Goal: Information Seeking & Learning: Learn about a topic

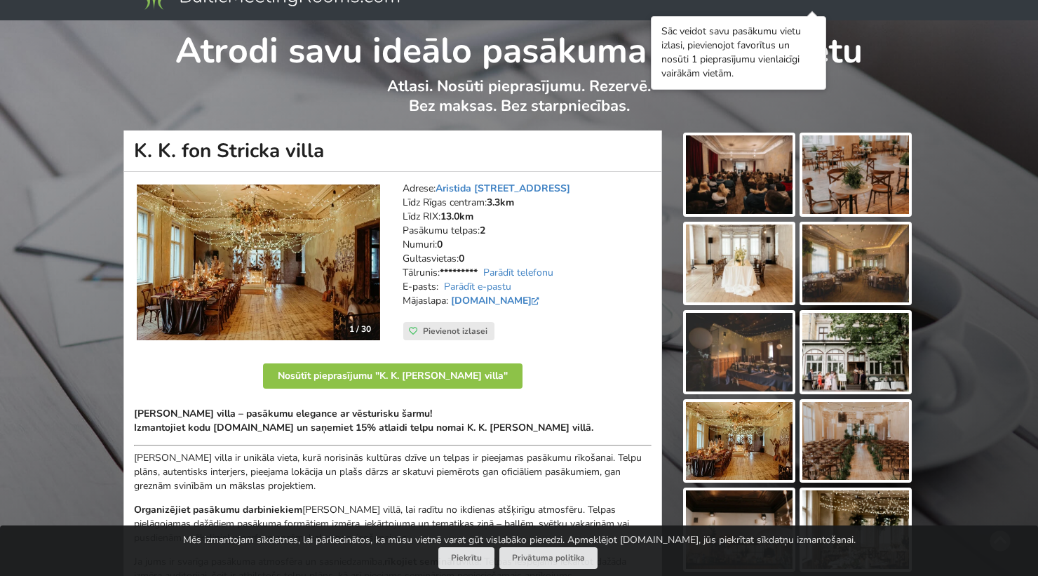
scroll to position [38, 0]
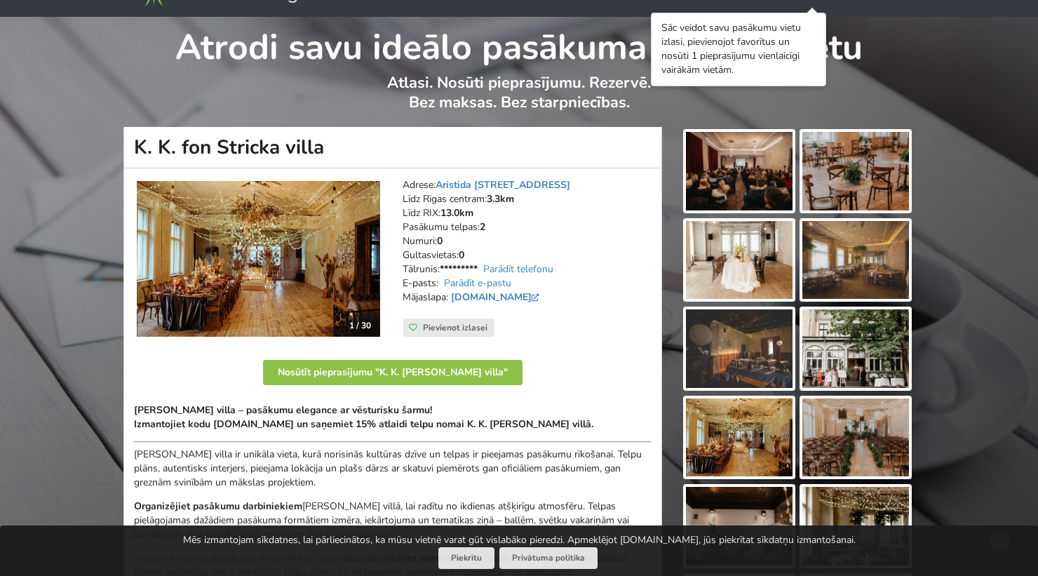
click at [750, 190] on img at bounding box center [739, 171] width 107 height 79
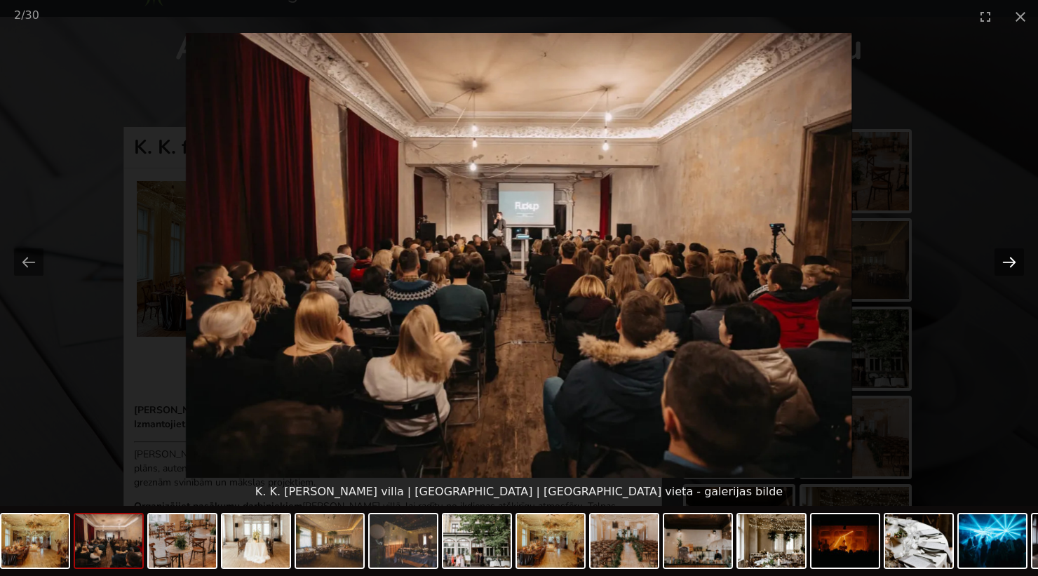
click at [1010, 264] on button "Next slide" at bounding box center [1009, 261] width 29 height 27
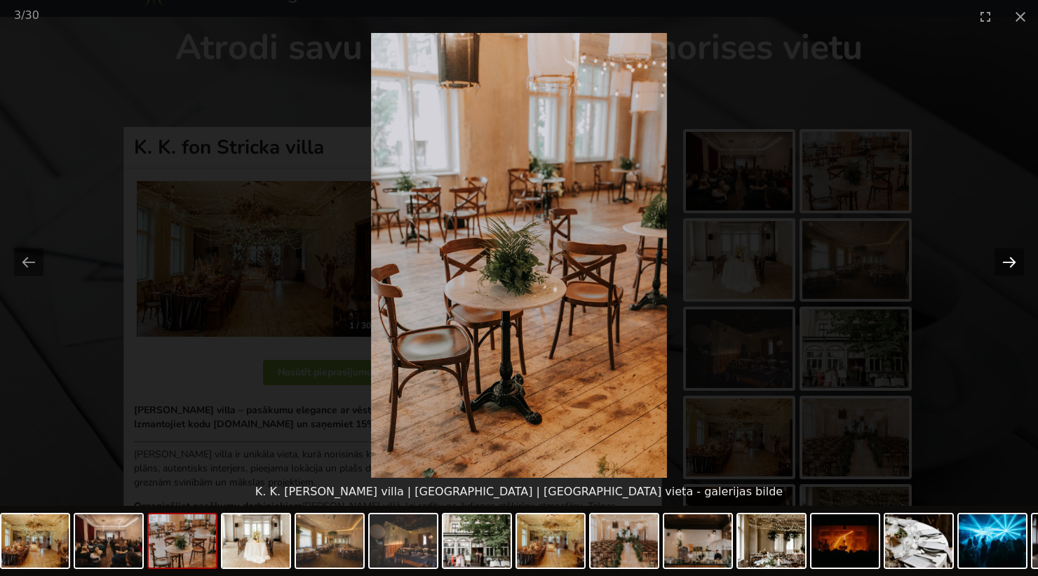
click at [1010, 264] on button "Next slide" at bounding box center [1009, 261] width 29 height 27
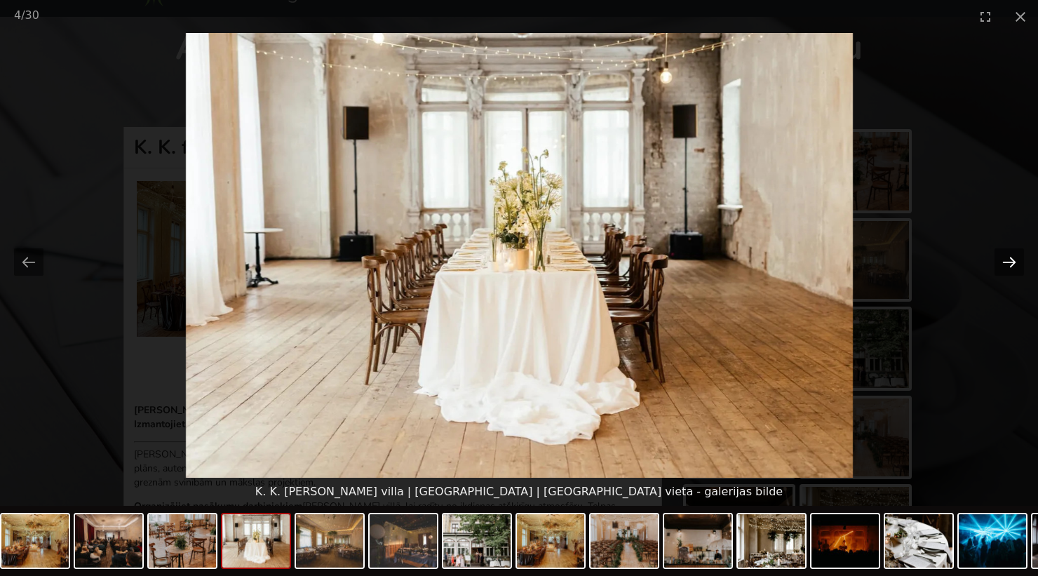
click at [1010, 264] on button "Next slide" at bounding box center [1009, 261] width 29 height 27
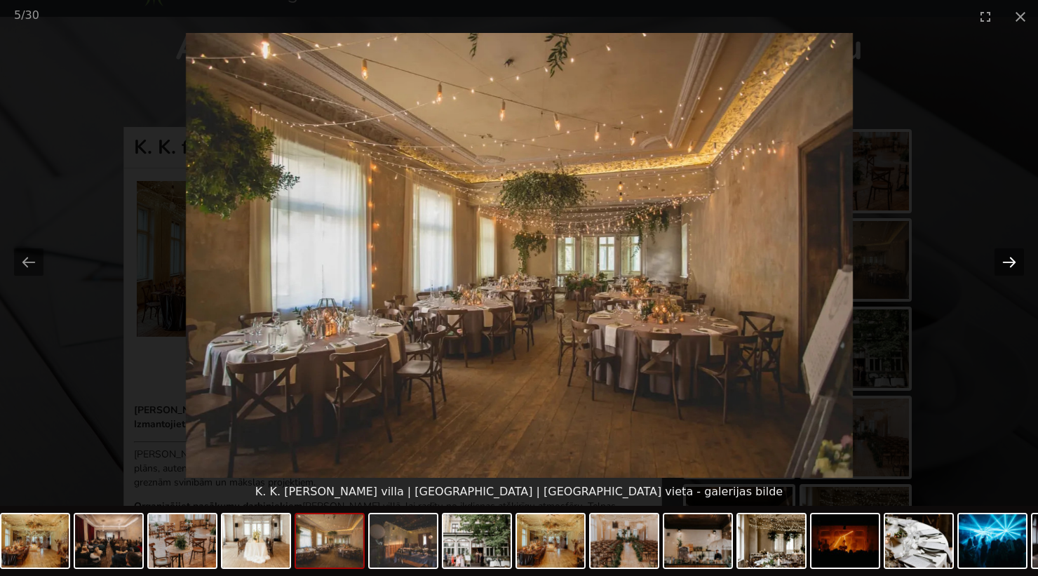
click at [1010, 264] on button "Next slide" at bounding box center [1009, 261] width 29 height 27
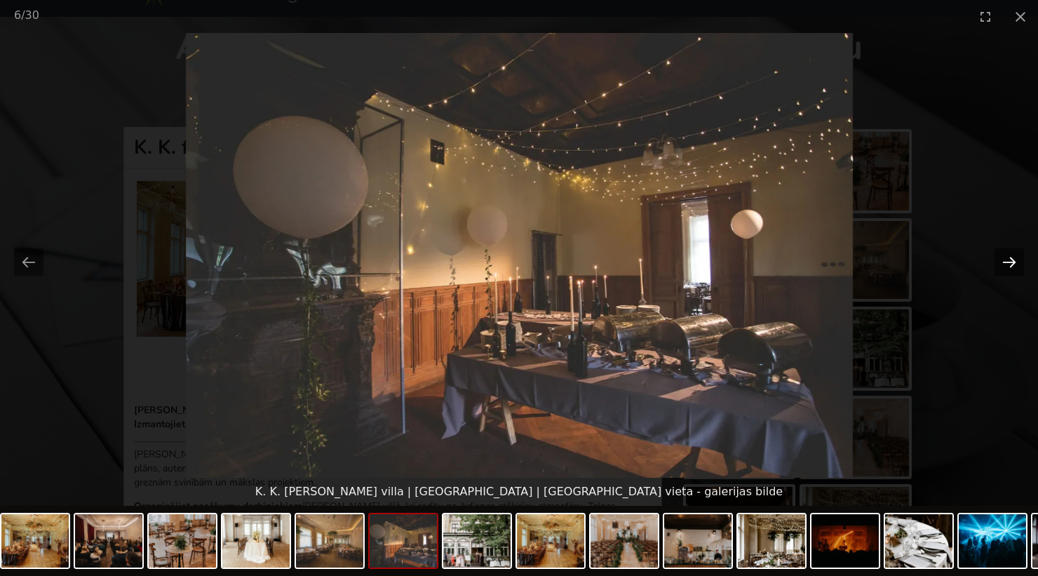
click at [1010, 264] on button "Next slide" at bounding box center [1009, 261] width 29 height 27
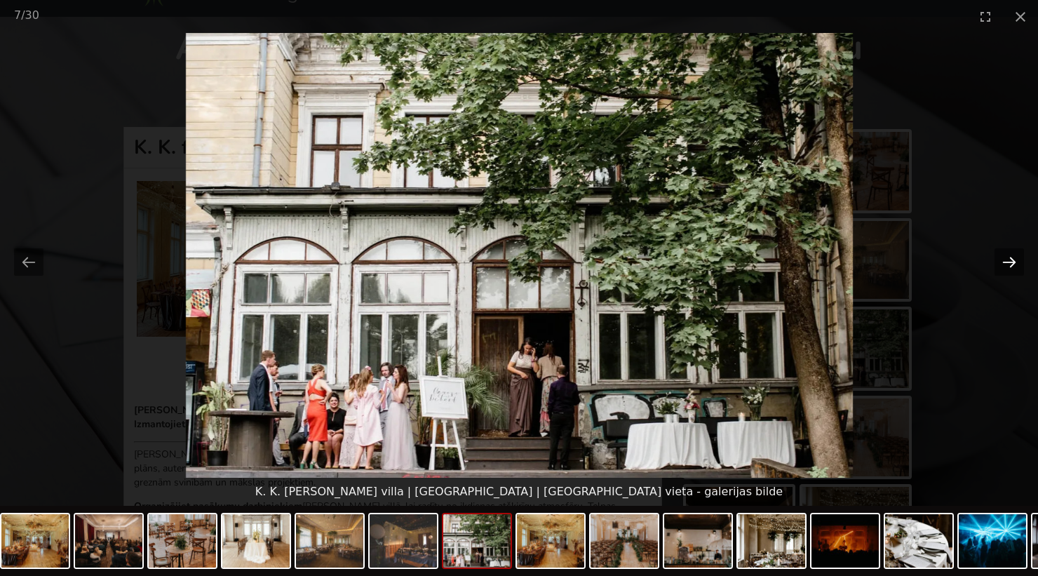
click at [1010, 264] on button "Next slide" at bounding box center [1009, 261] width 29 height 27
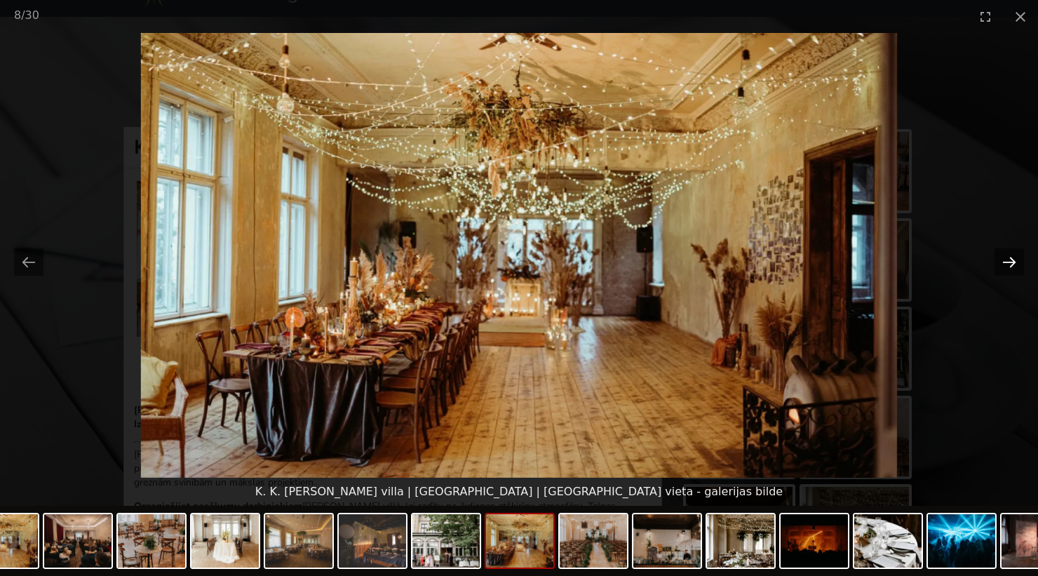
click at [1010, 264] on button "Next slide" at bounding box center [1009, 261] width 29 height 27
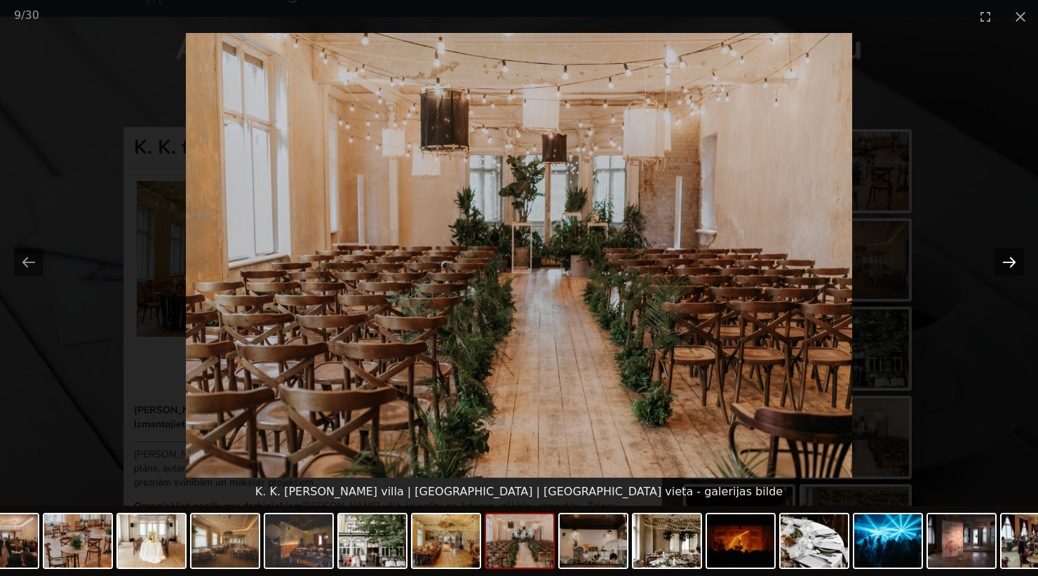
click at [1010, 264] on button "Next slide" at bounding box center [1009, 261] width 29 height 27
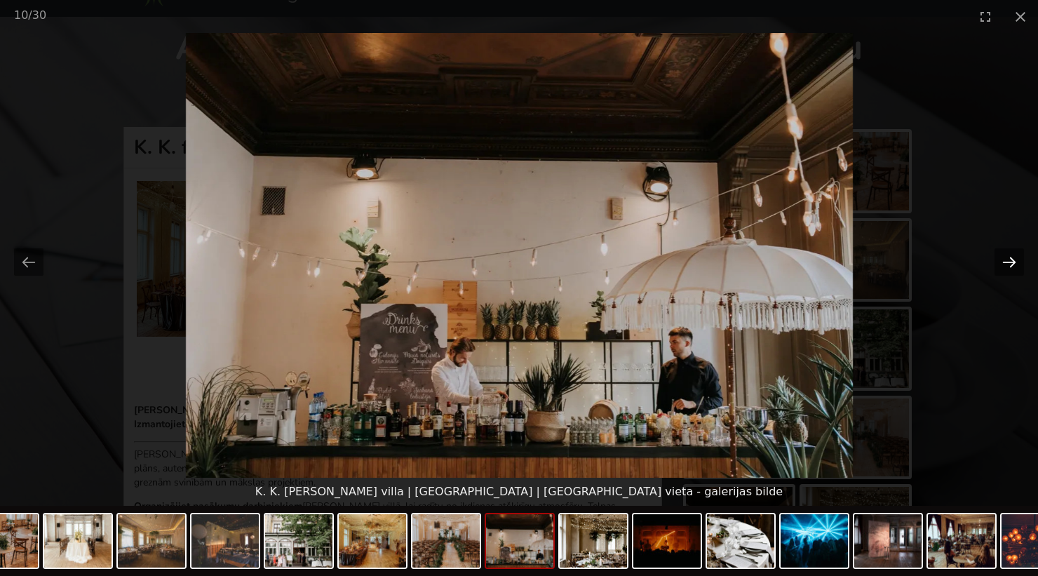
click at [1010, 264] on button "Next slide" at bounding box center [1009, 261] width 29 height 27
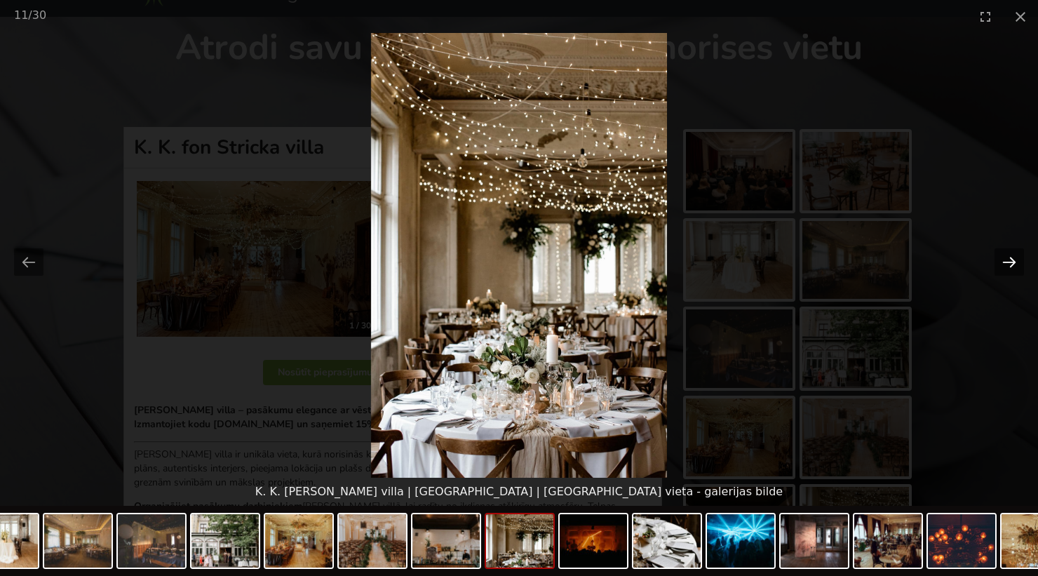
click at [1010, 264] on button "Next slide" at bounding box center [1009, 261] width 29 height 27
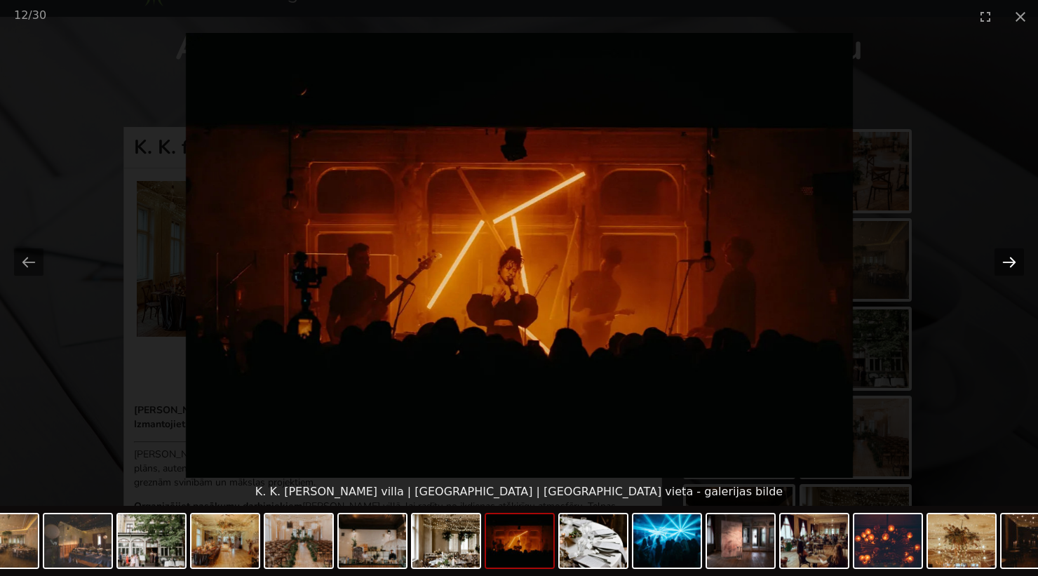
click at [1012, 262] on button "Next slide" at bounding box center [1009, 261] width 29 height 27
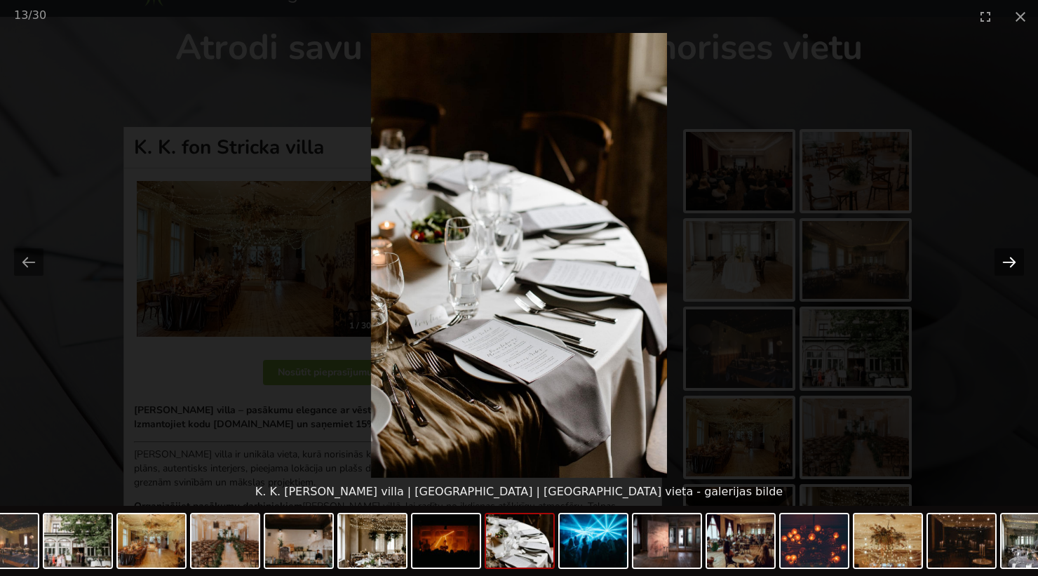
click at [1012, 262] on button "Next slide" at bounding box center [1009, 261] width 29 height 27
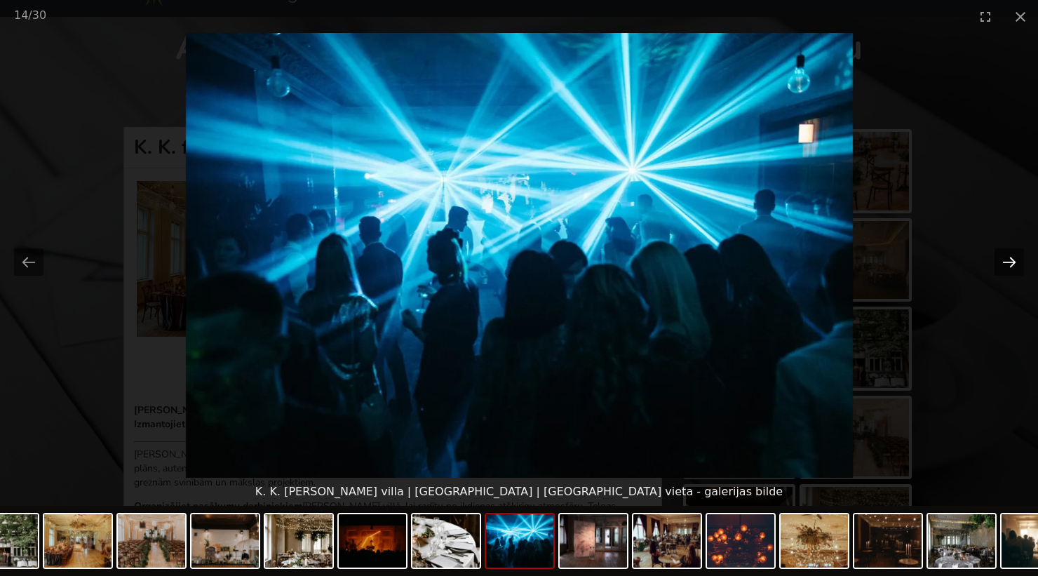
click at [1012, 262] on button "Next slide" at bounding box center [1009, 261] width 29 height 27
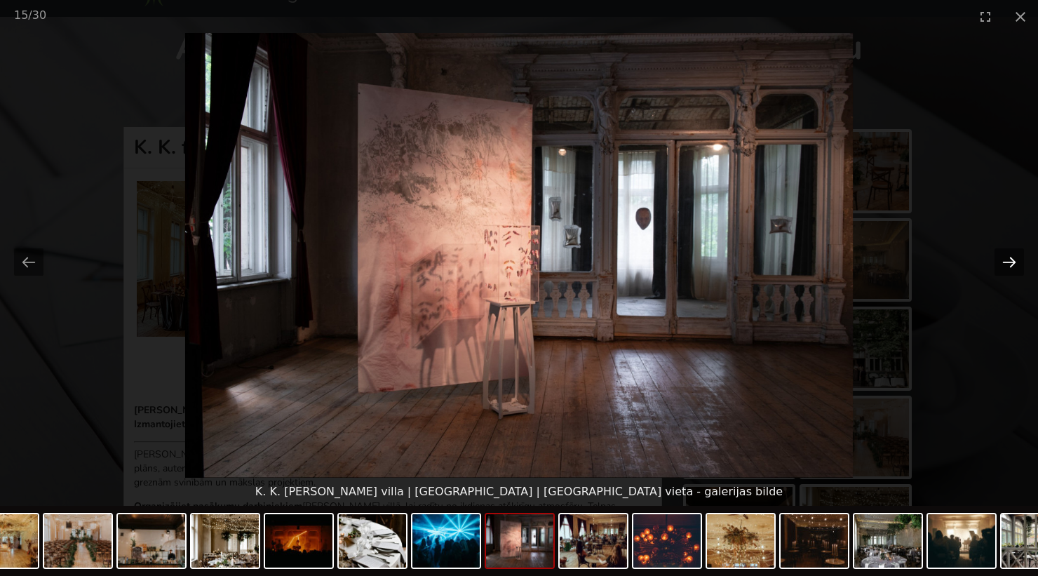
click at [1012, 262] on button "Next slide" at bounding box center [1009, 261] width 29 height 27
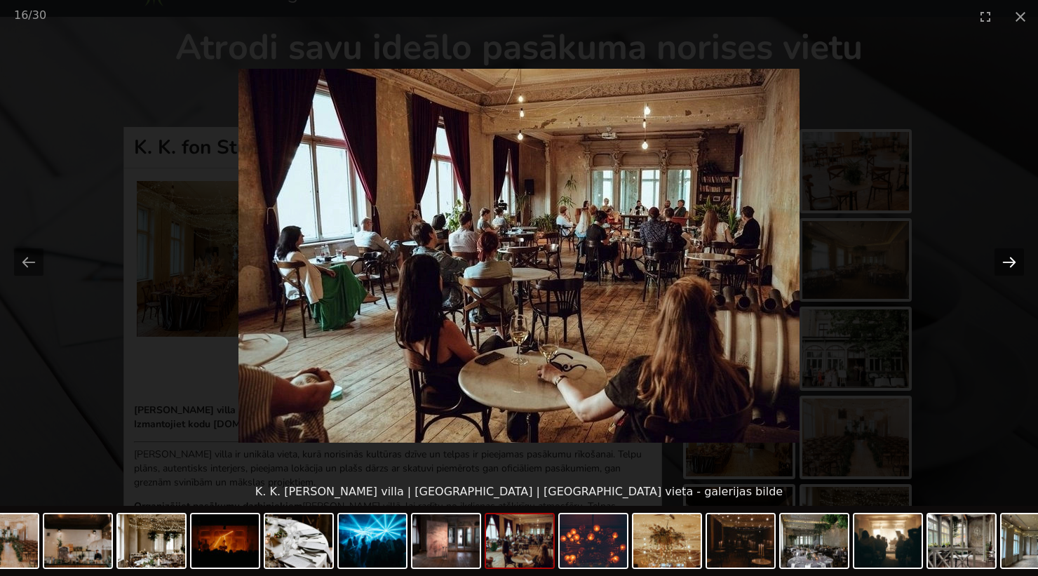
click at [1012, 262] on button "Next slide" at bounding box center [1009, 261] width 29 height 27
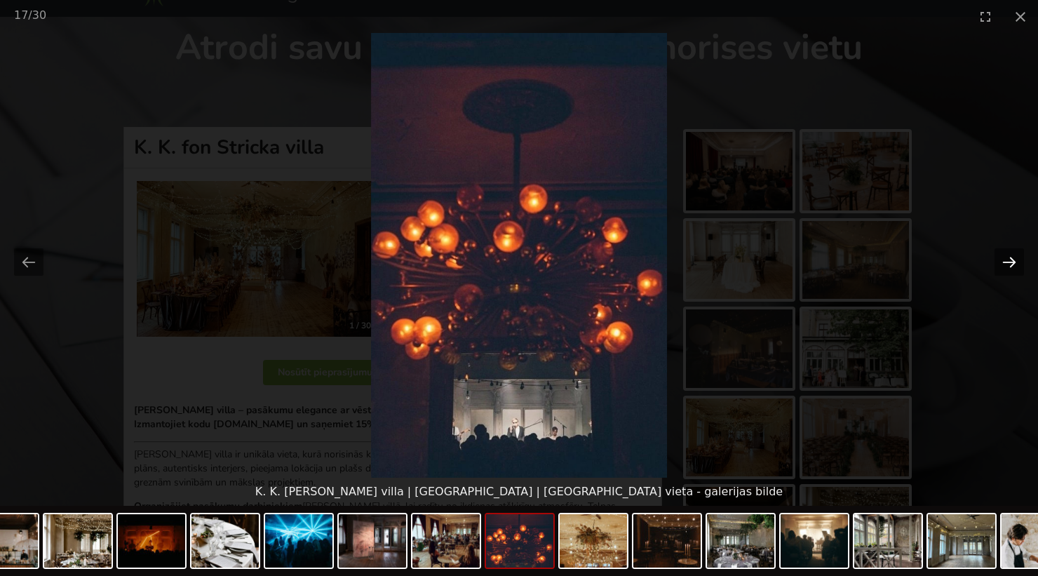
click at [1012, 262] on button "Next slide" at bounding box center [1009, 261] width 29 height 27
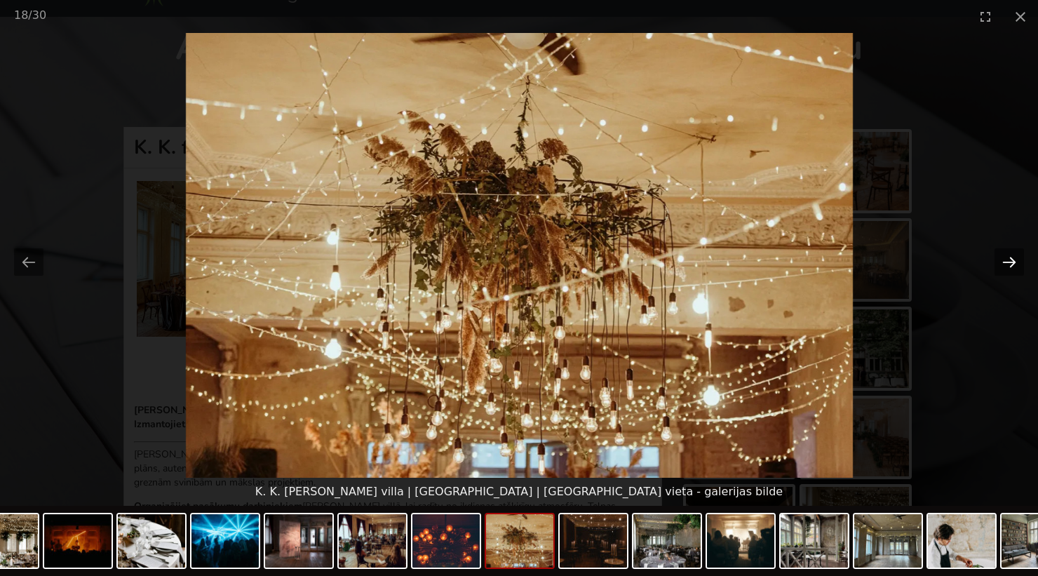
click at [1012, 262] on button "Next slide" at bounding box center [1009, 261] width 29 height 27
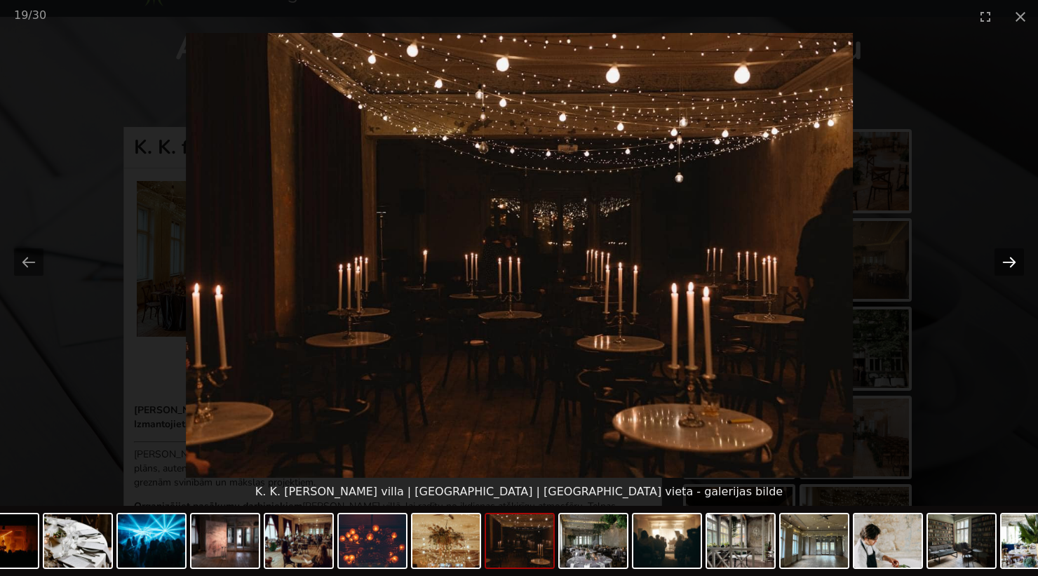
click at [1012, 262] on button "Next slide" at bounding box center [1009, 261] width 29 height 27
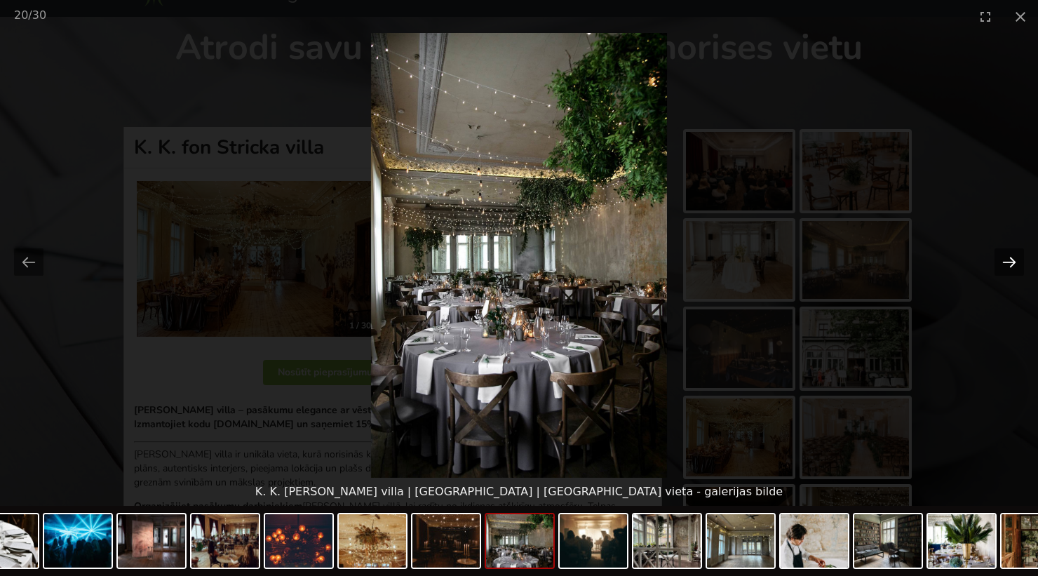
click at [1009, 258] on button "Next slide" at bounding box center [1009, 261] width 29 height 27
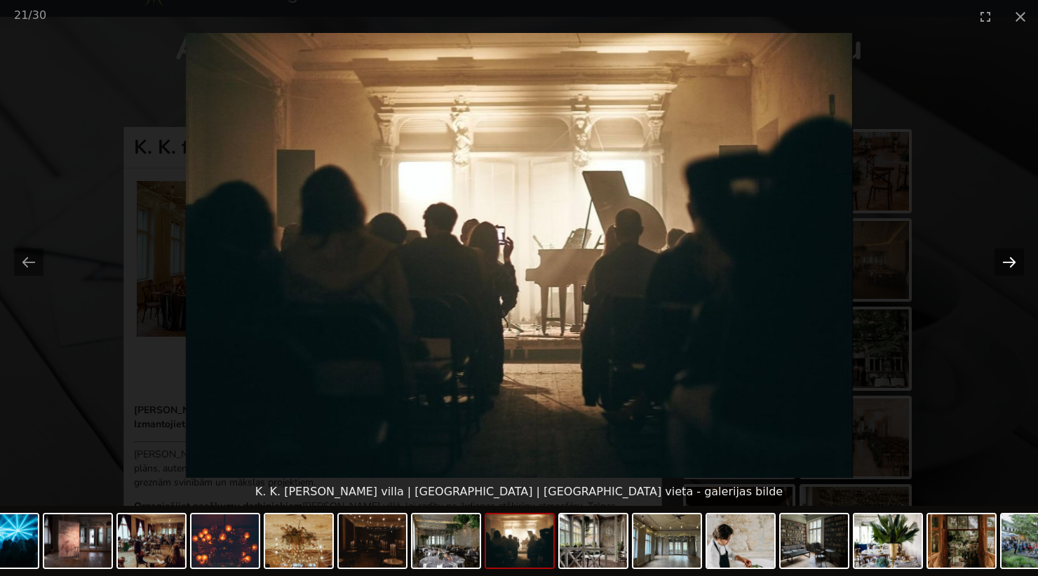
click at [1009, 258] on button "Next slide" at bounding box center [1009, 261] width 29 height 27
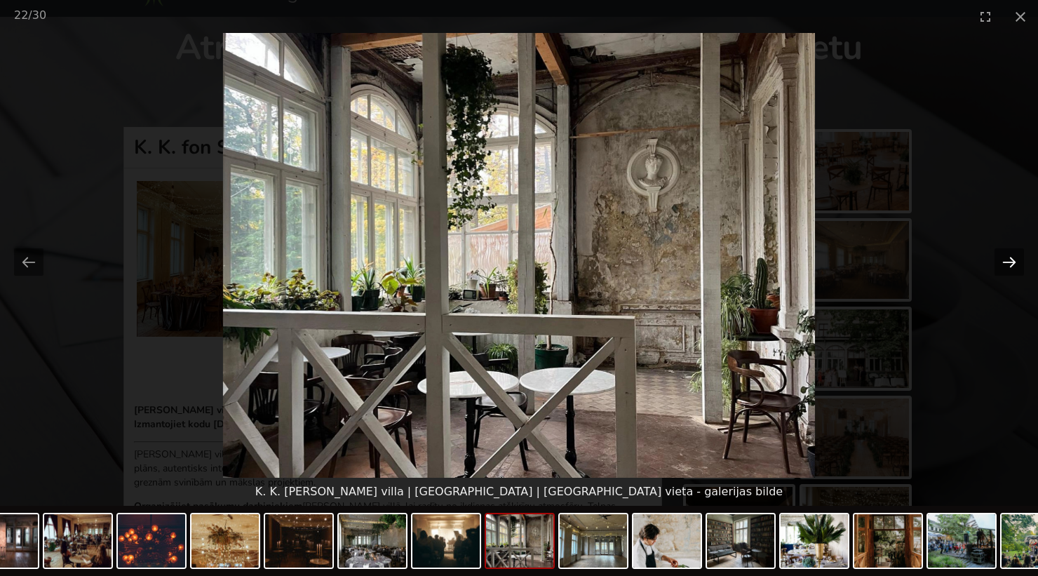
click at [1009, 258] on button "Next slide" at bounding box center [1009, 261] width 29 height 27
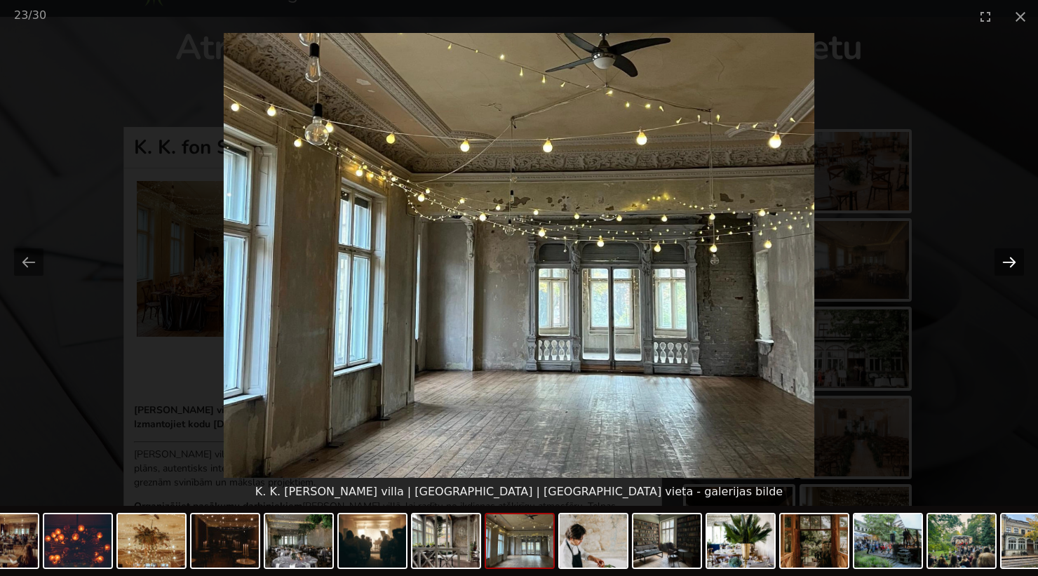
click at [1009, 258] on button "Next slide" at bounding box center [1009, 261] width 29 height 27
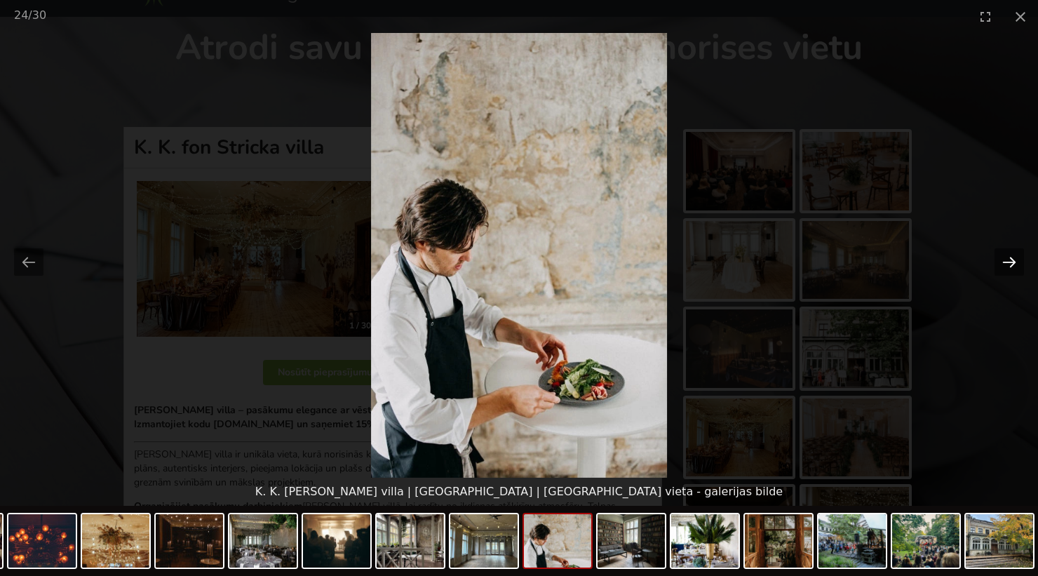
click at [1009, 258] on button "Next slide" at bounding box center [1009, 261] width 29 height 27
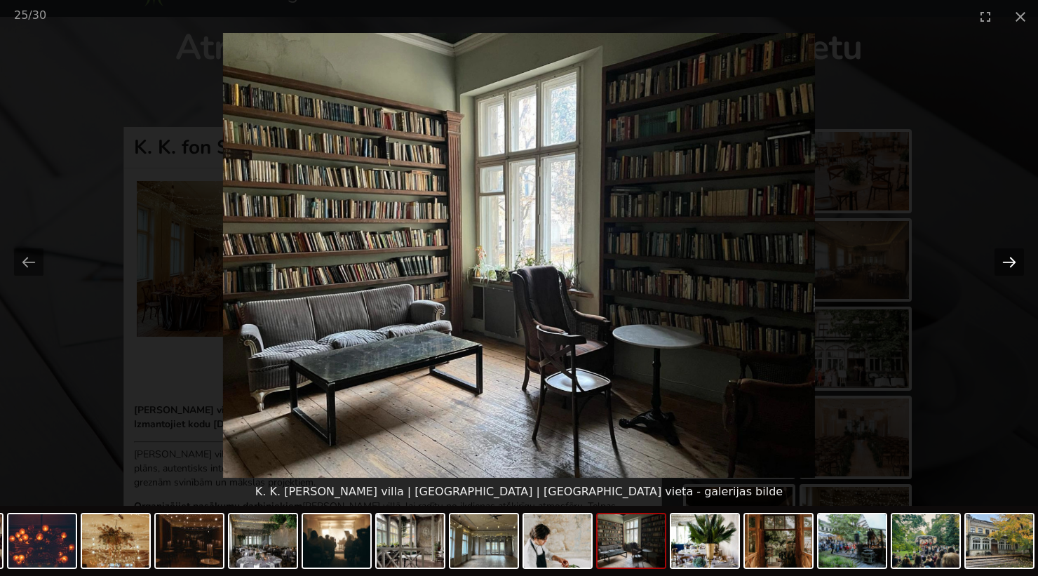
click at [1009, 258] on button "Next slide" at bounding box center [1009, 261] width 29 height 27
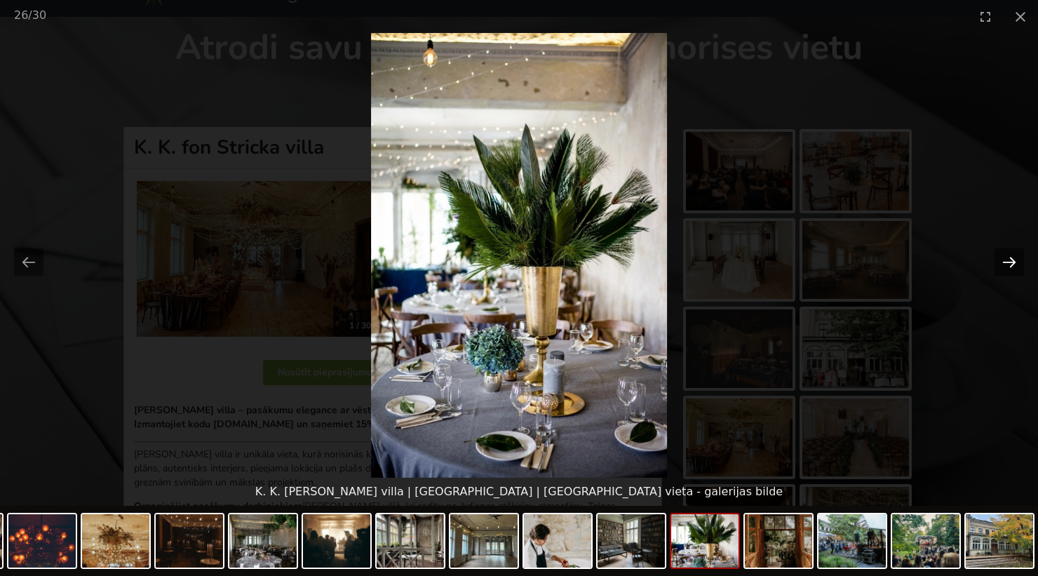
click at [1009, 258] on button "Next slide" at bounding box center [1009, 261] width 29 height 27
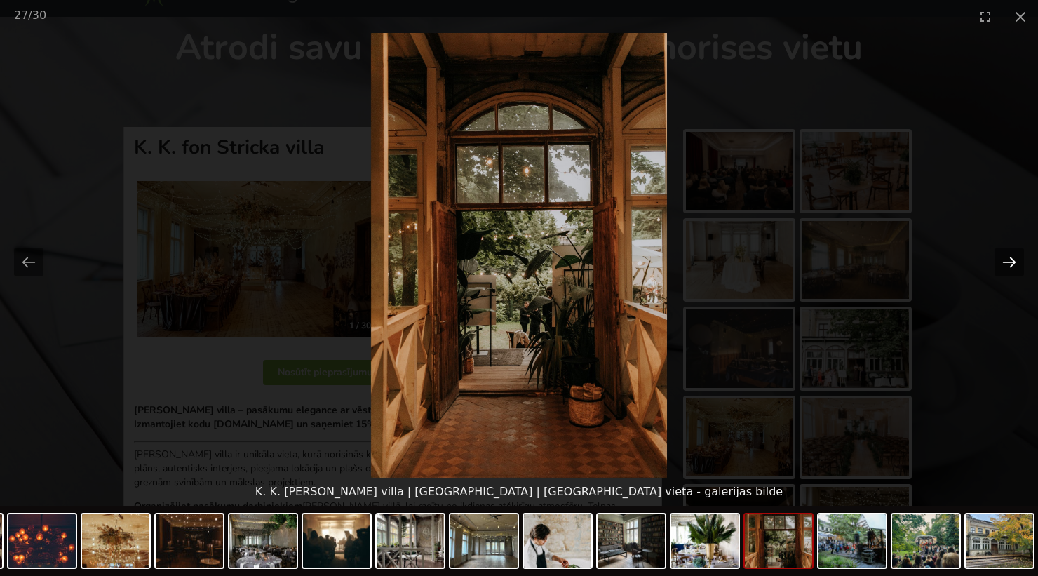
click at [1009, 258] on button "Next slide" at bounding box center [1009, 261] width 29 height 27
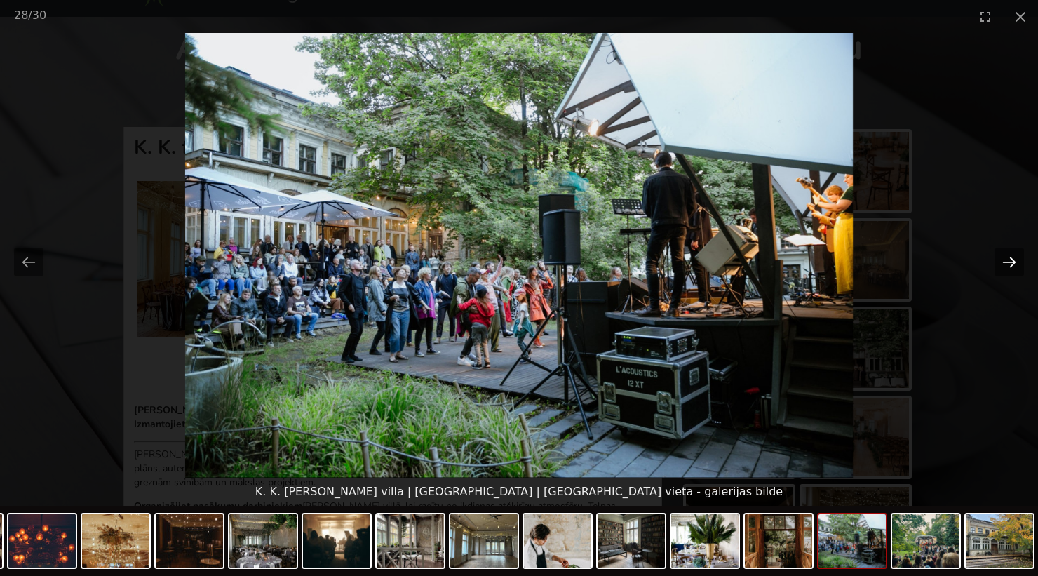
click at [1009, 258] on button "Next slide" at bounding box center [1009, 261] width 29 height 27
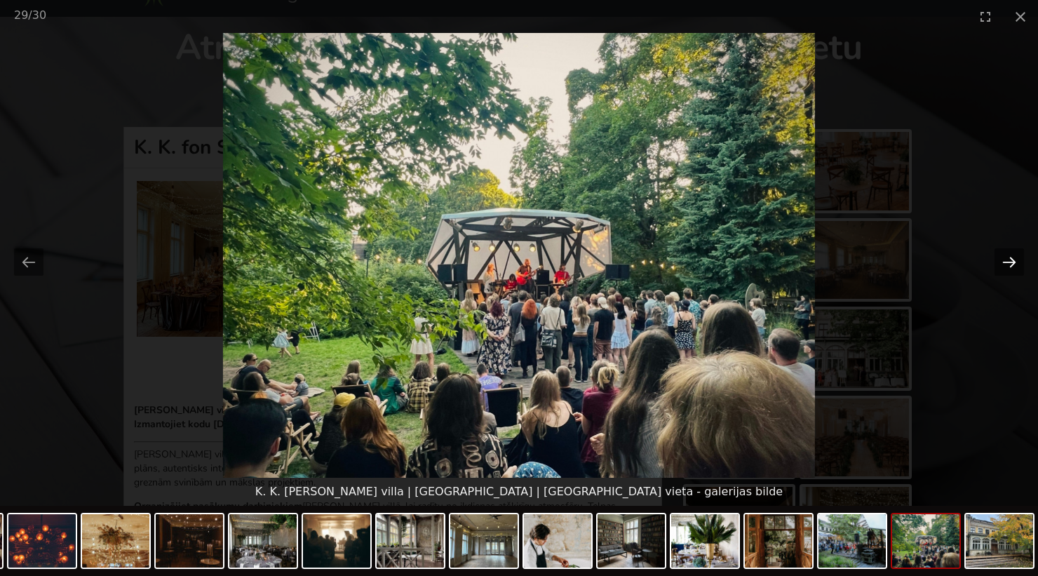
click at [1009, 258] on button "Next slide" at bounding box center [1009, 261] width 29 height 27
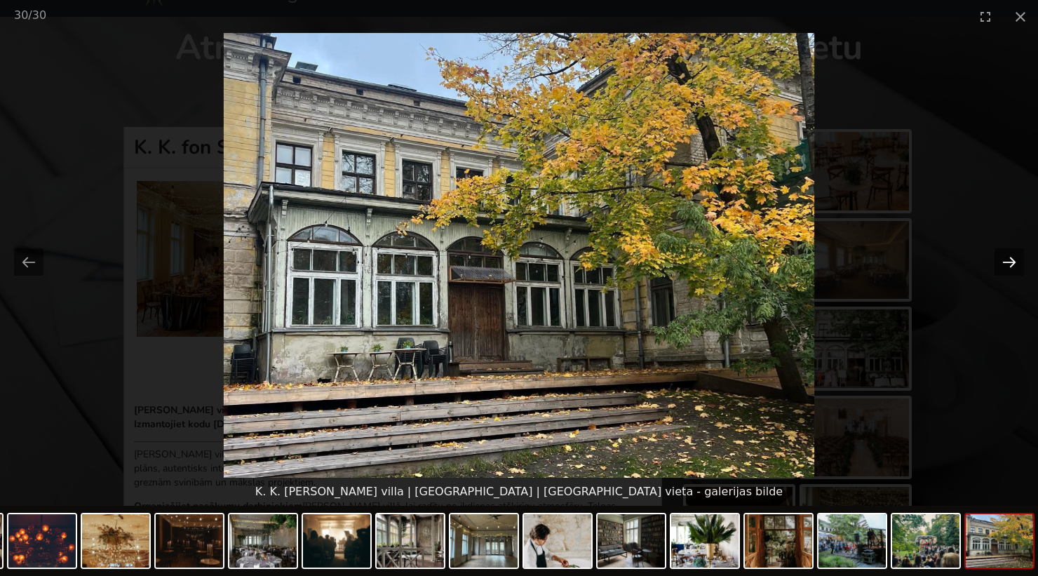
click at [1009, 258] on button "Next slide" at bounding box center [1009, 261] width 29 height 27
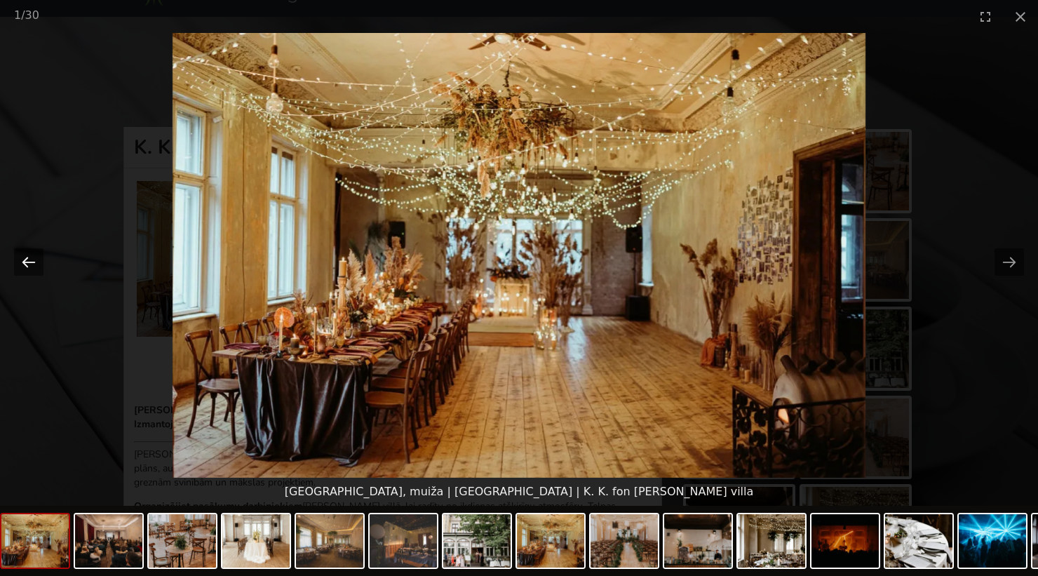
click at [35, 260] on button "Previous slide" at bounding box center [28, 261] width 29 height 27
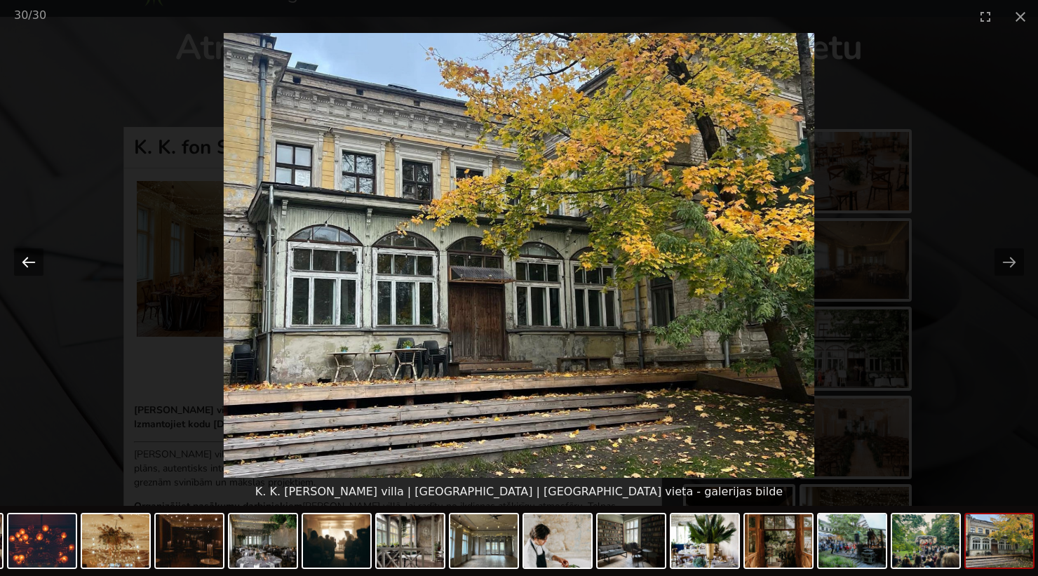
click at [35, 260] on button "Previous slide" at bounding box center [28, 261] width 29 height 27
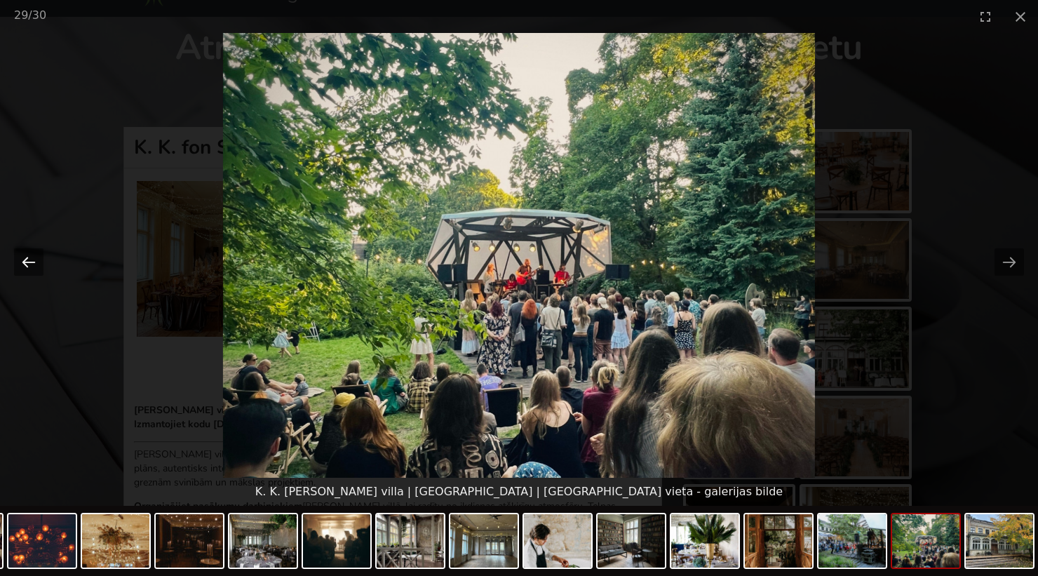
click at [35, 260] on button "Previous slide" at bounding box center [28, 261] width 29 height 27
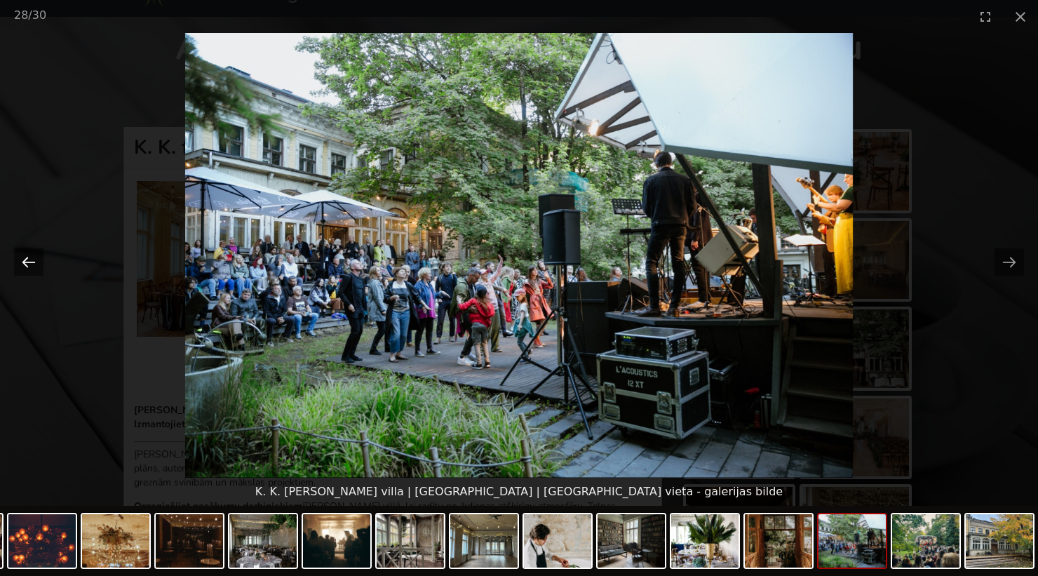
click at [35, 260] on button "Previous slide" at bounding box center [28, 261] width 29 height 27
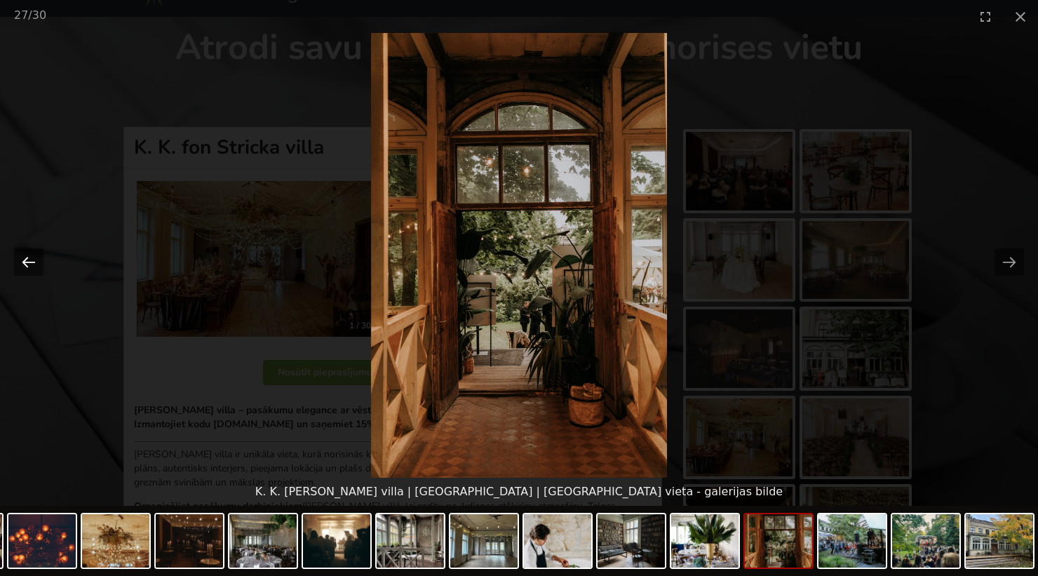
click at [35, 260] on button "Previous slide" at bounding box center [28, 261] width 29 height 27
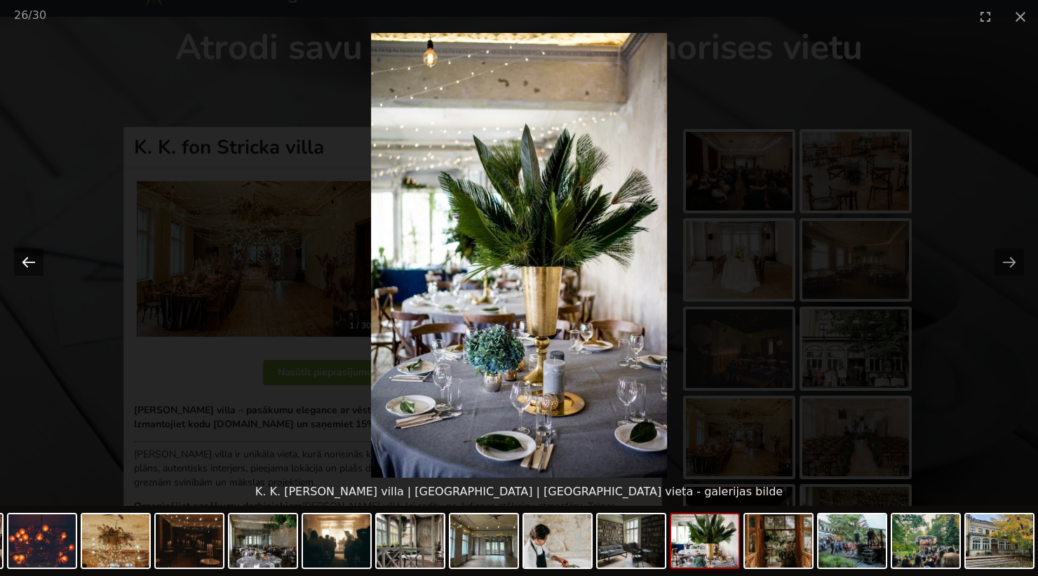
click at [35, 260] on button "Previous slide" at bounding box center [28, 261] width 29 height 27
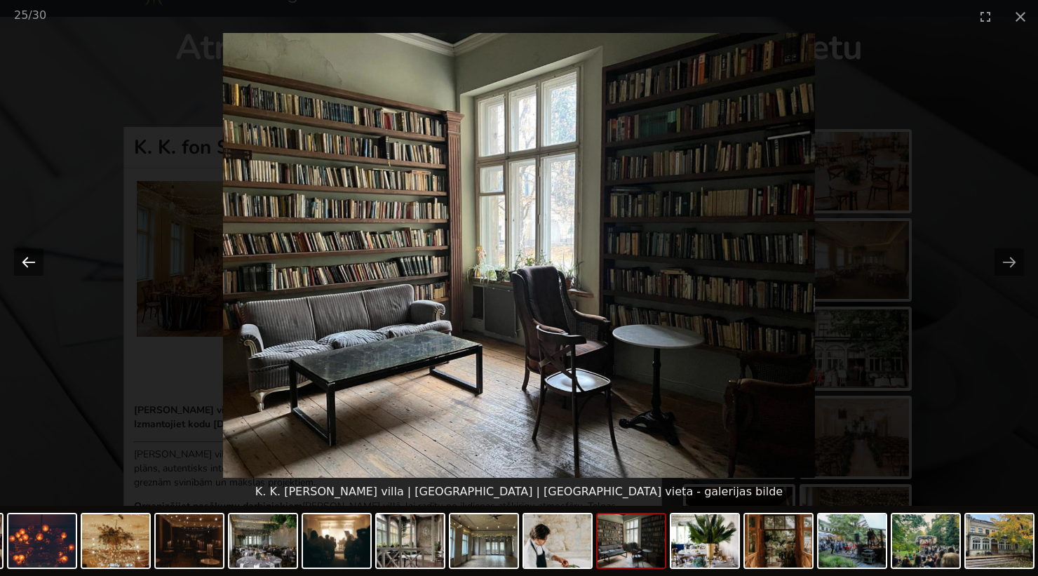
click at [35, 260] on button "Previous slide" at bounding box center [28, 261] width 29 height 27
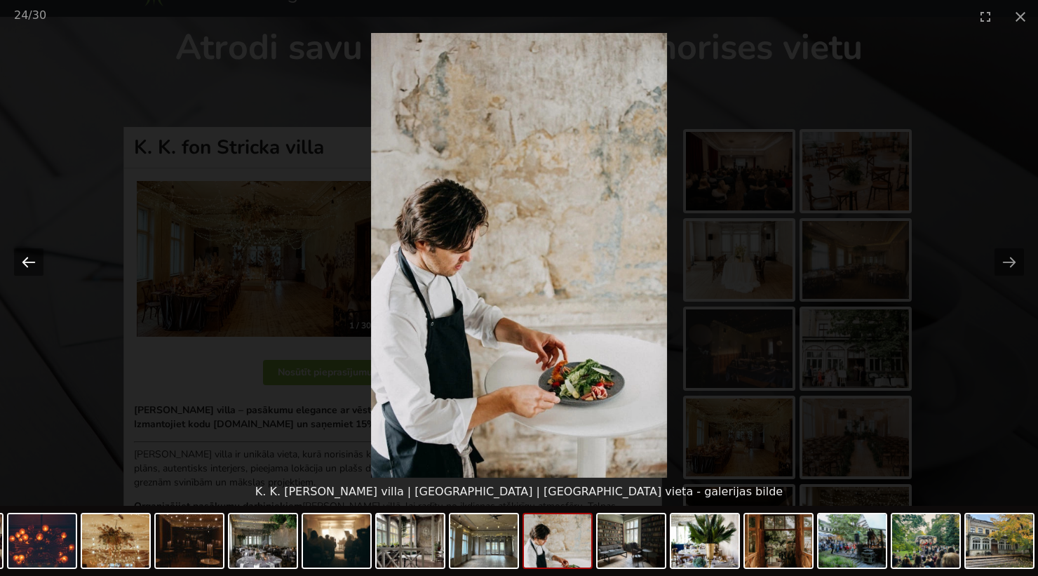
click at [35, 260] on button "Previous slide" at bounding box center [28, 261] width 29 height 27
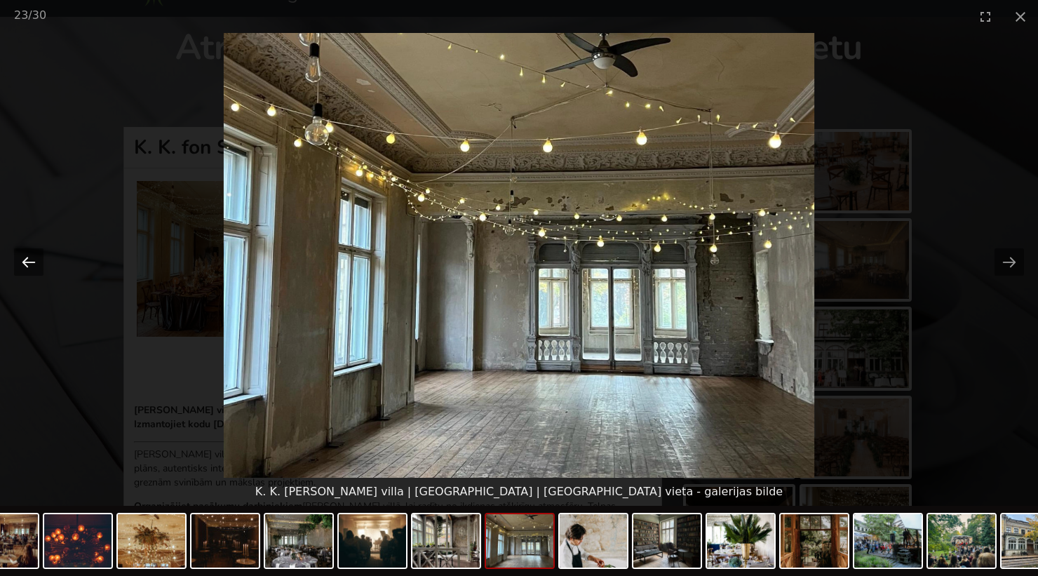
click at [35, 260] on button "Previous slide" at bounding box center [28, 261] width 29 height 27
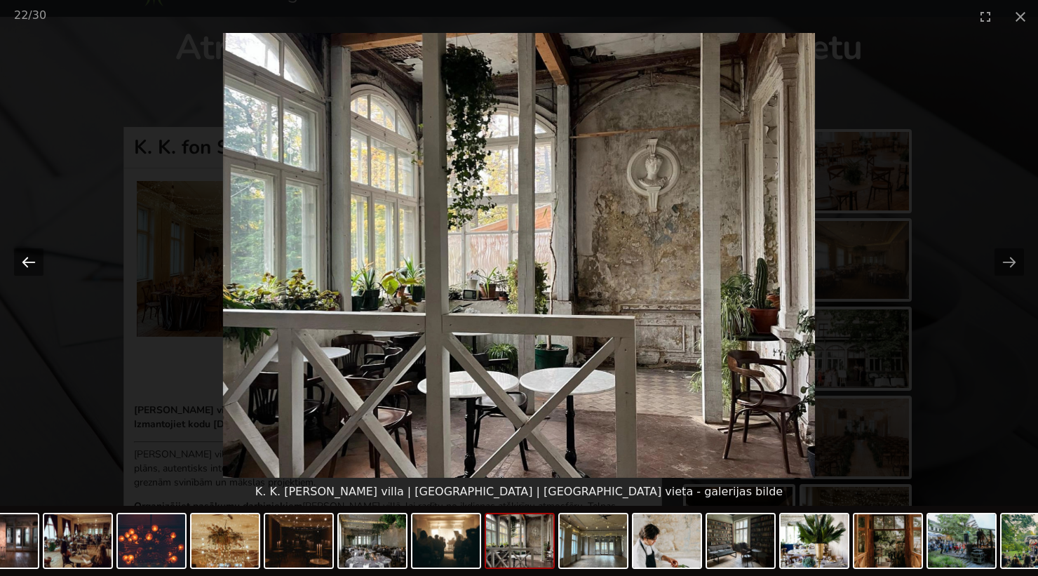
click at [35, 260] on button "Previous slide" at bounding box center [28, 261] width 29 height 27
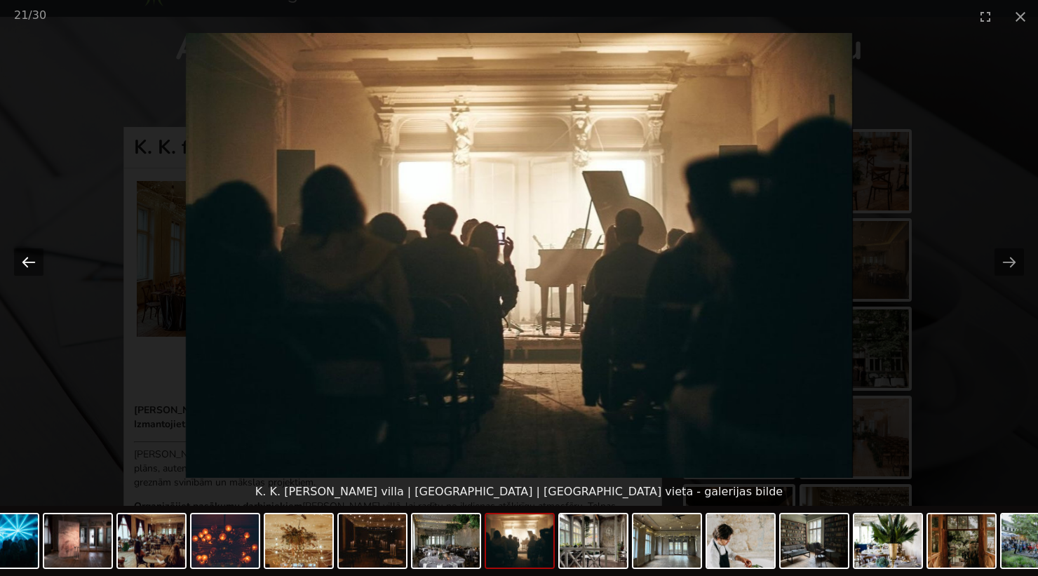
click at [35, 260] on button "Previous slide" at bounding box center [28, 261] width 29 height 27
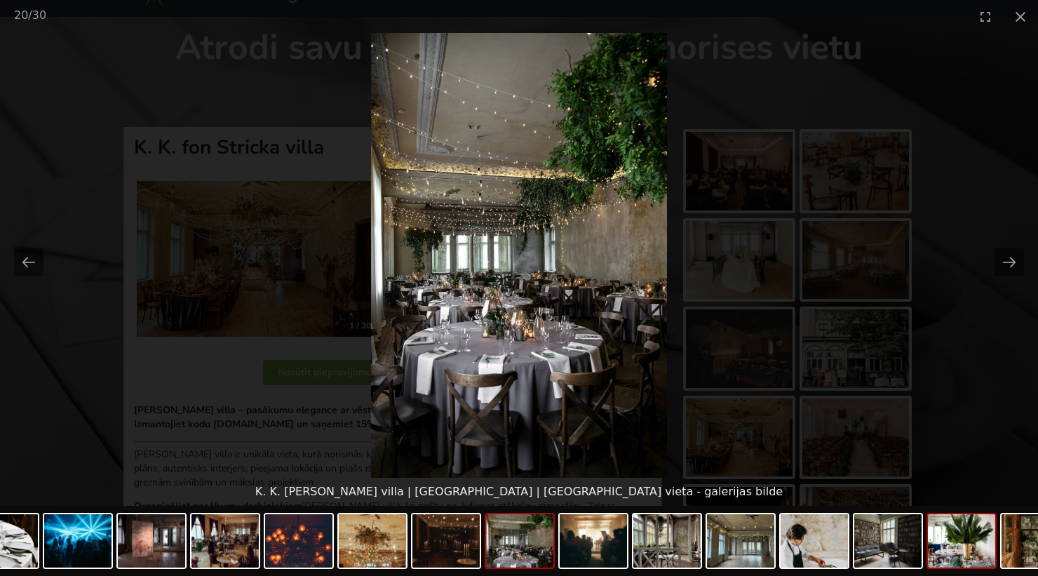
scroll to position [0, 0]
click at [955, 539] on img at bounding box center [961, 540] width 67 height 53
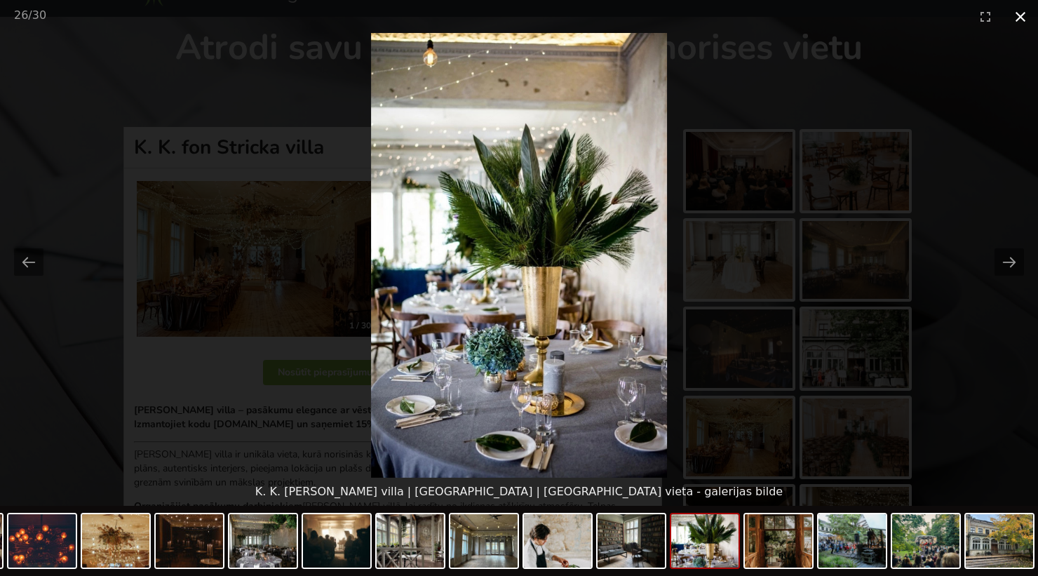
click at [1021, 19] on button "Close gallery" at bounding box center [1020, 16] width 35 height 33
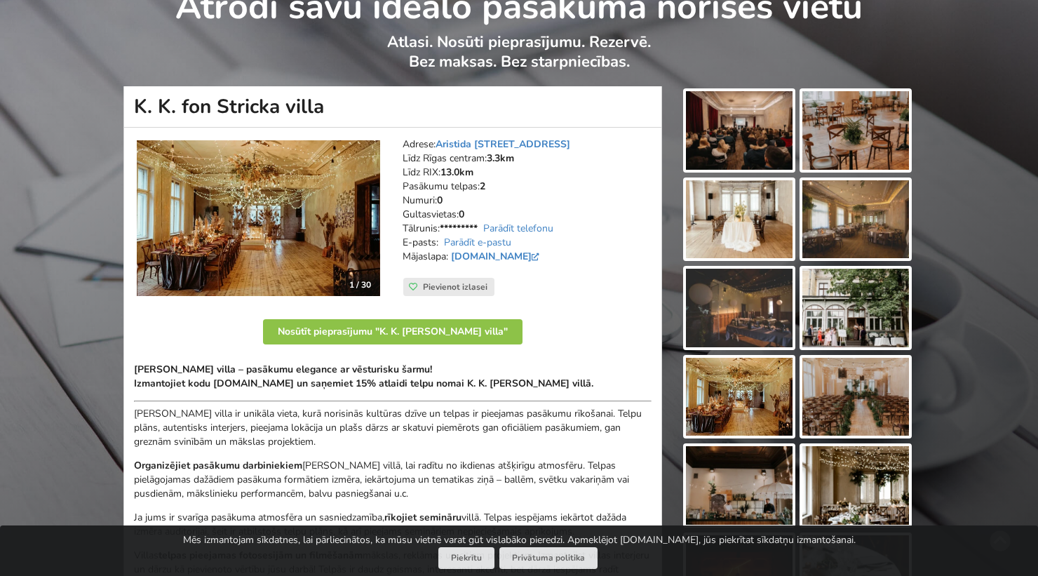
scroll to position [50, 0]
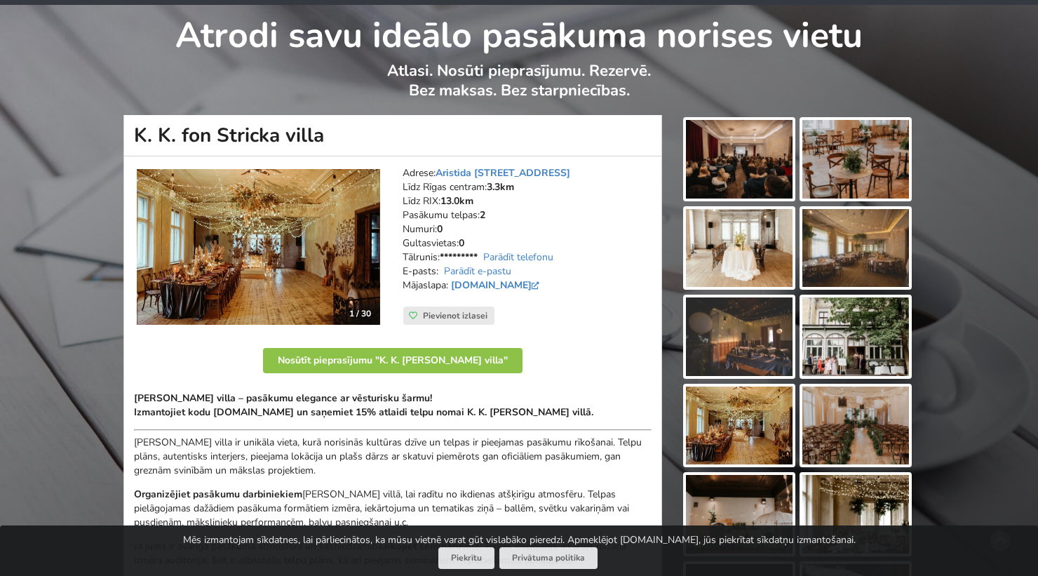
click at [765, 480] on img at bounding box center [739, 514] width 107 height 79
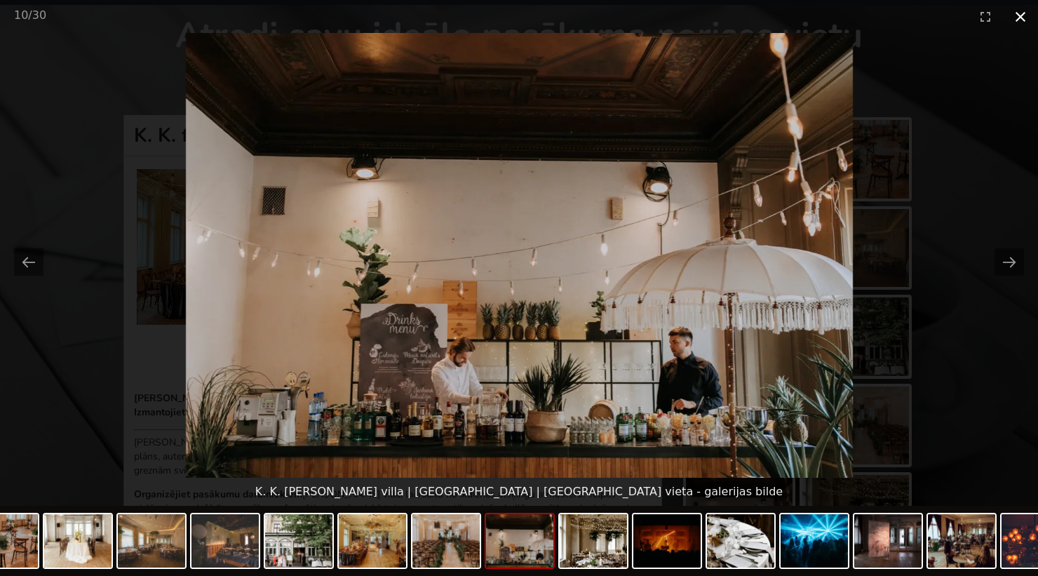
click at [1025, 19] on button "Close gallery" at bounding box center [1020, 16] width 35 height 33
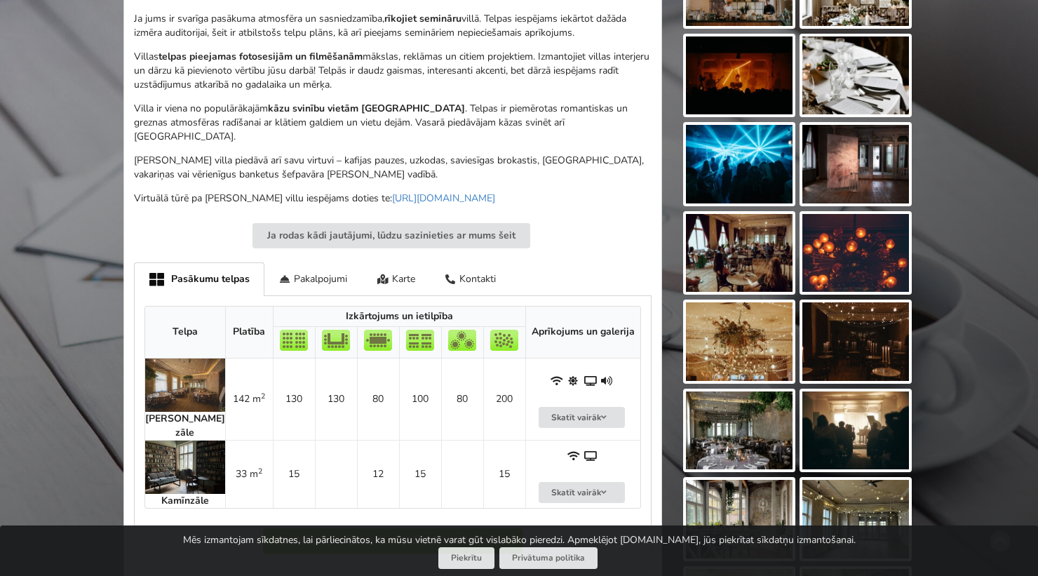
scroll to position [0, 0]
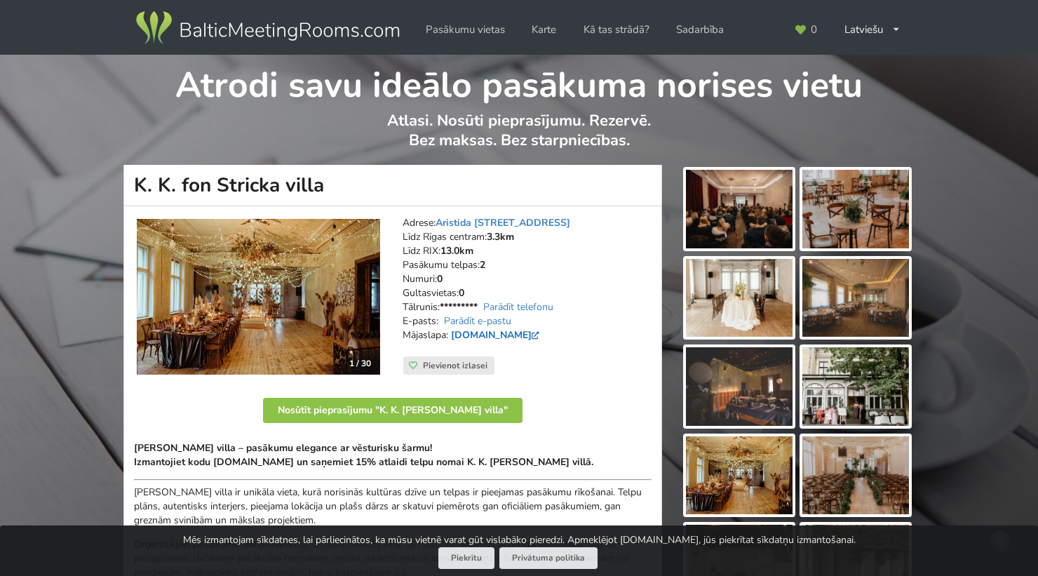
click at [509, 335] on link "[DOMAIN_NAME]" at bounding box center [497, 334] width 92 height 13
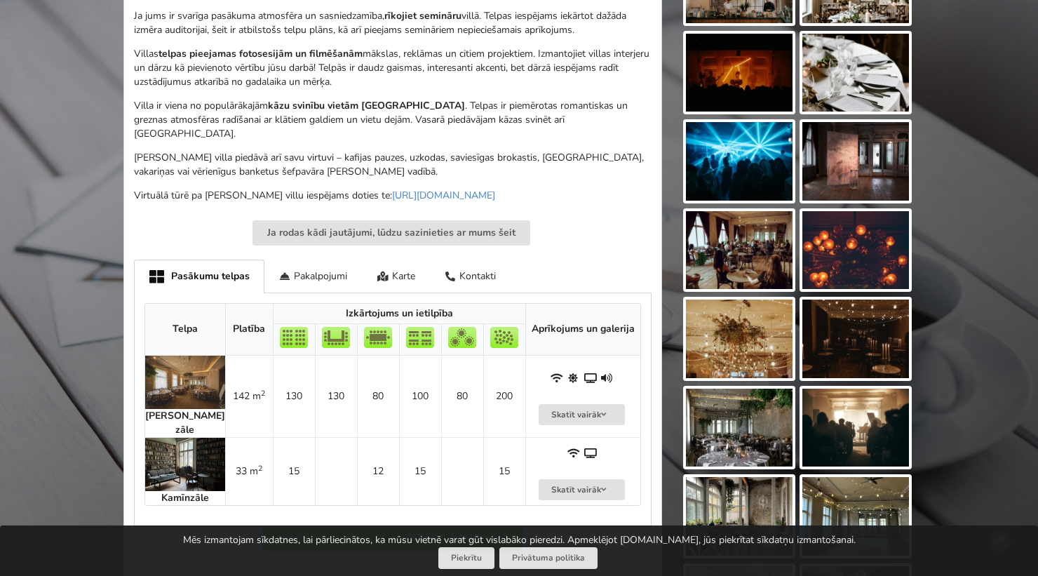
scroll to position [581, 0]
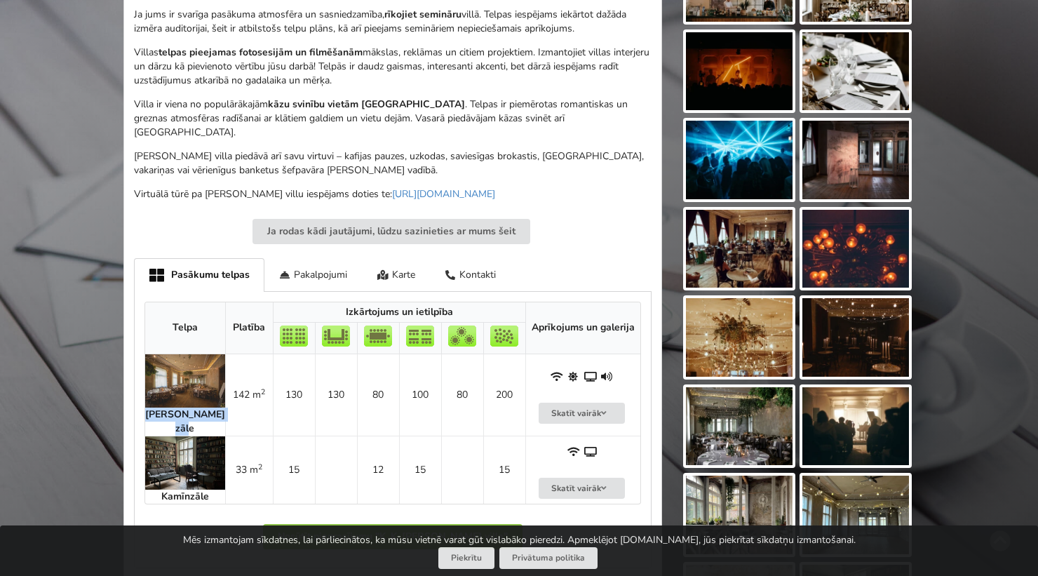
drag, startPoint x: 198, startPoint y: 410, endPoint x: 159, endPoint y: 403, distance: 39.9
click at [158, 407] on div "[PERSON_NAME] zāle" at bounding box center [185, 421] width 80 height 28
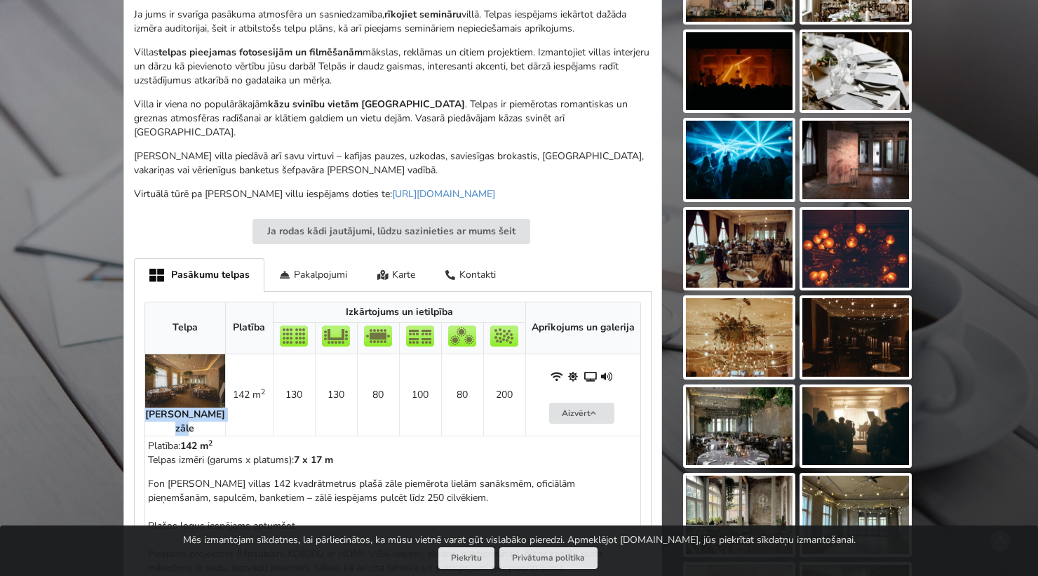
copy strong "[PERSON_NAME] zāle"
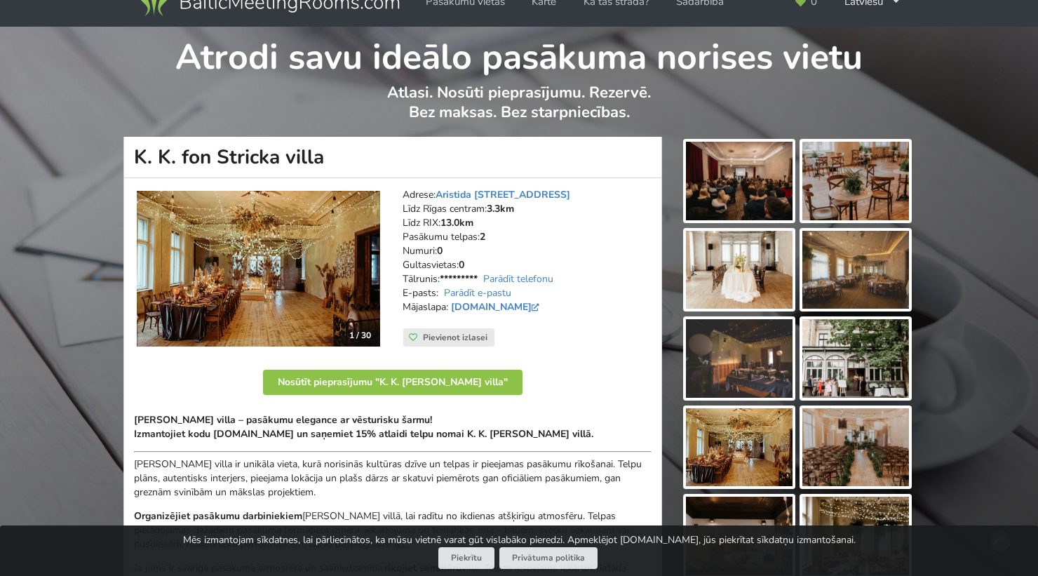
scroll to position [0, 0]
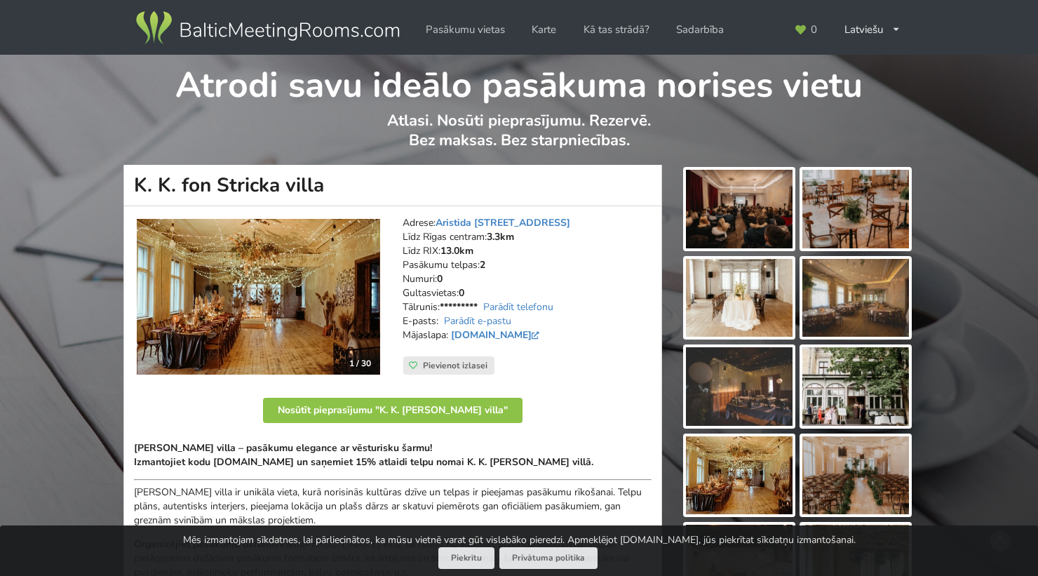
drag, startPoint x: 328, startPoint y: 185, endPoint x: 83, endPoint y: 187, distance: 244.8
copy h1 "K. K. fon Stricka villa"
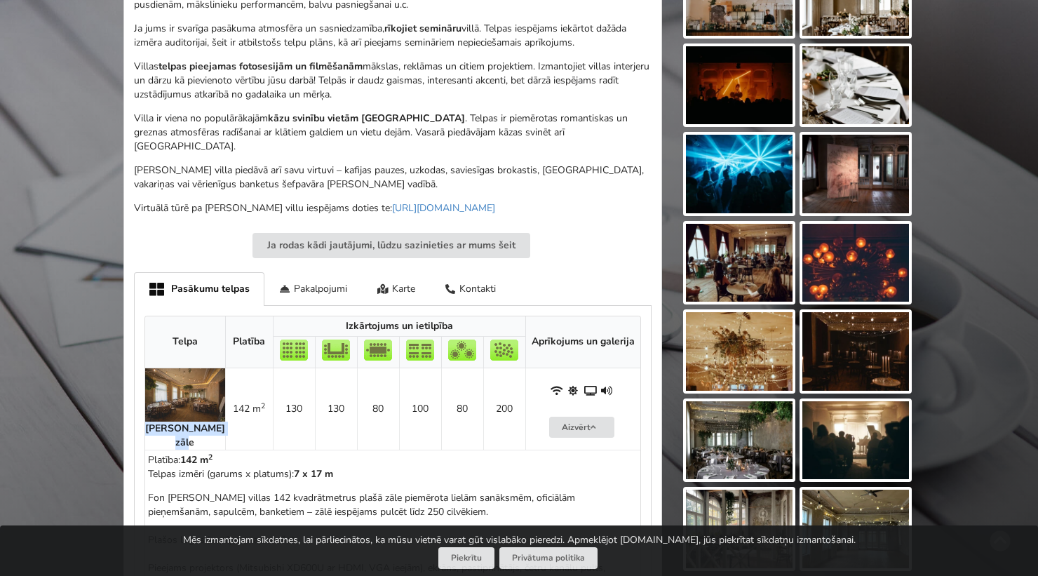
scroll to position [678, 0]
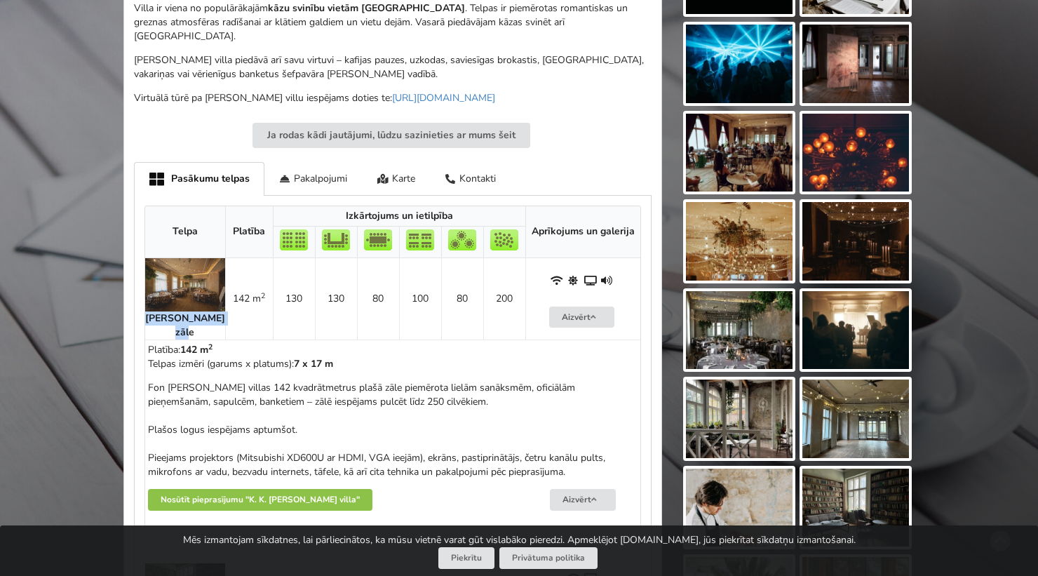
drag, startPoint x: 198, startPoint y: 316, endPoint x: 155, endPoint y: 302, distance: 45.0
click at [155, 311] on div "[PERSON_NAME] zāle" at bounding box center [185, 325] width 80 height 28
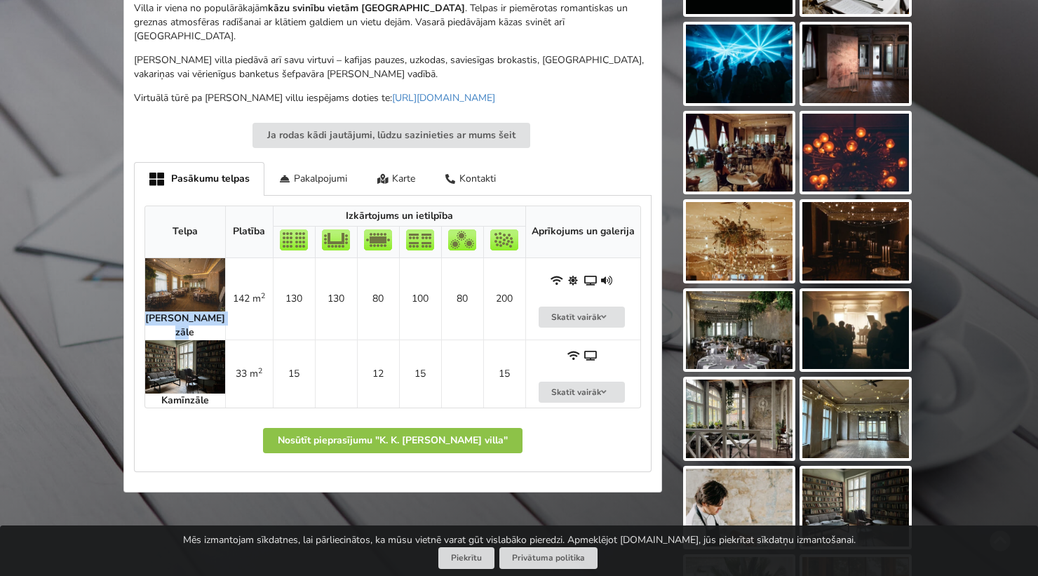
copy strong "[PERSON_NAME] zāle"
drag, startPoint x: 460, startPoint y: 284, endPoint x: 448, endPoint y: 282, distance: 12.1
click at [448, 282] on td "80" at bounding box center [462, 298] width 42 height 81
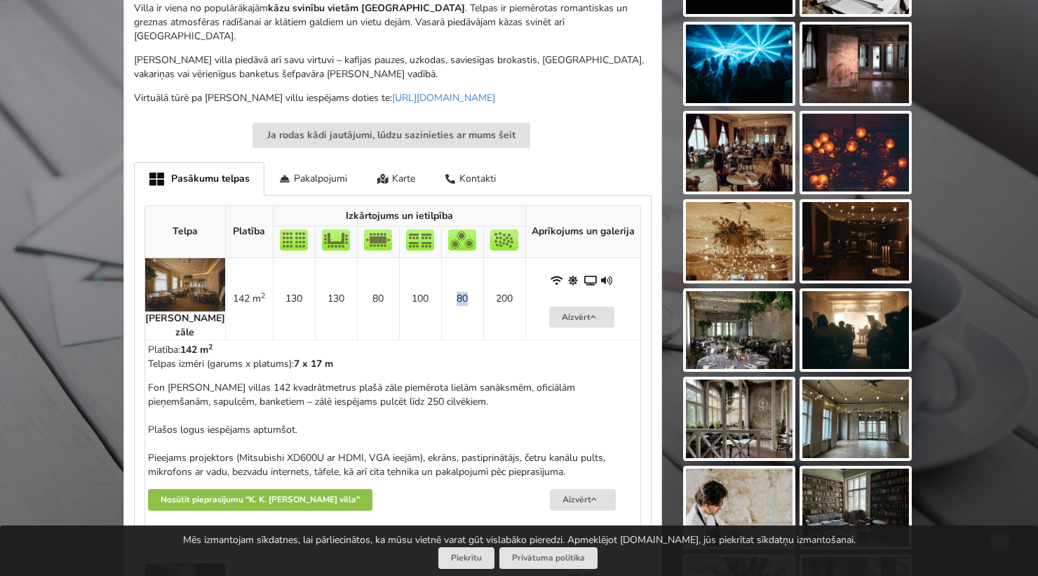
copy td "80"
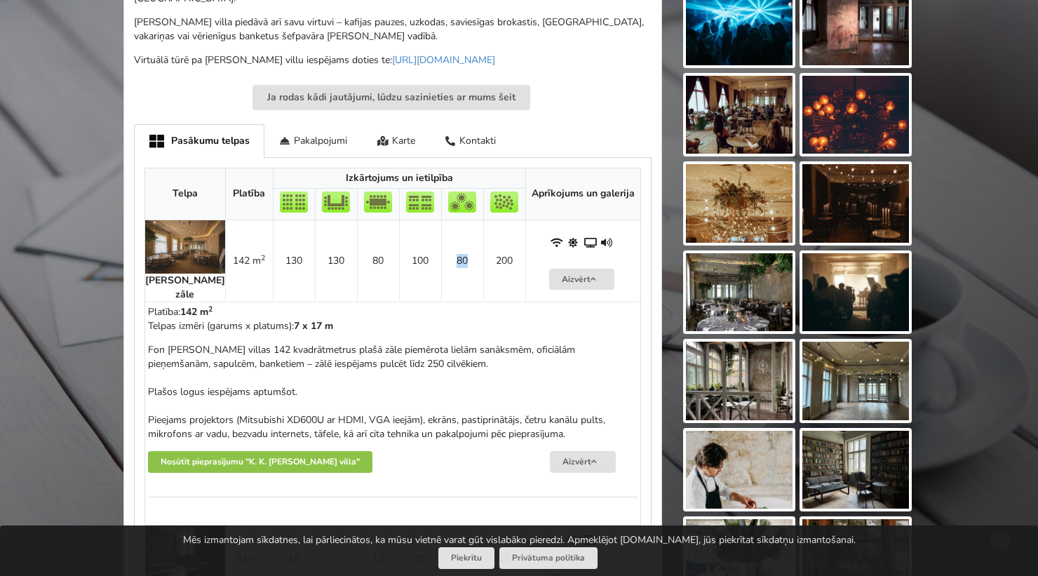
scroll to position [716, 0]
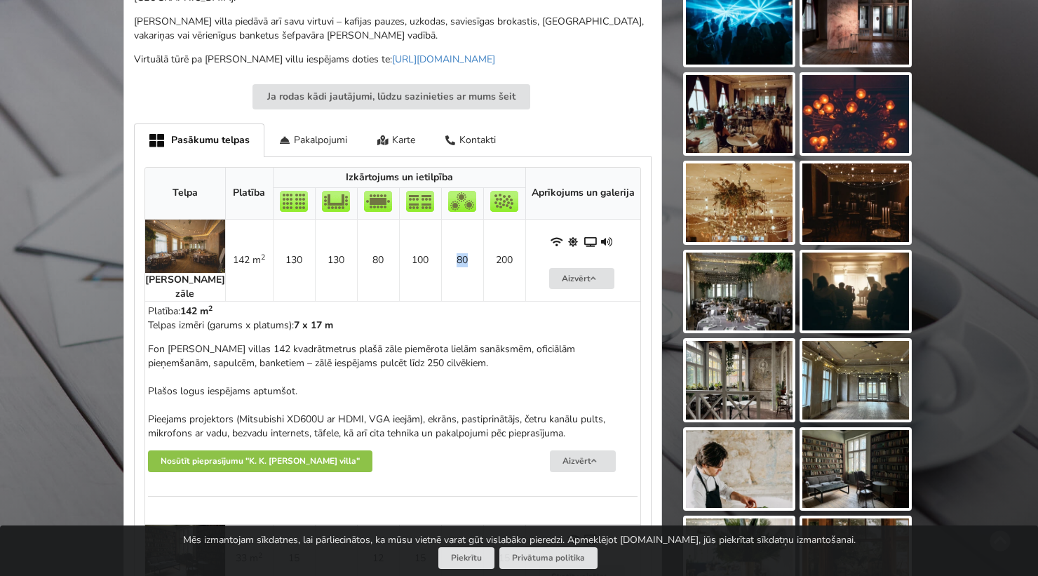
click at [736, 276] on img at bounding box center [739, 291] width 107 height 79
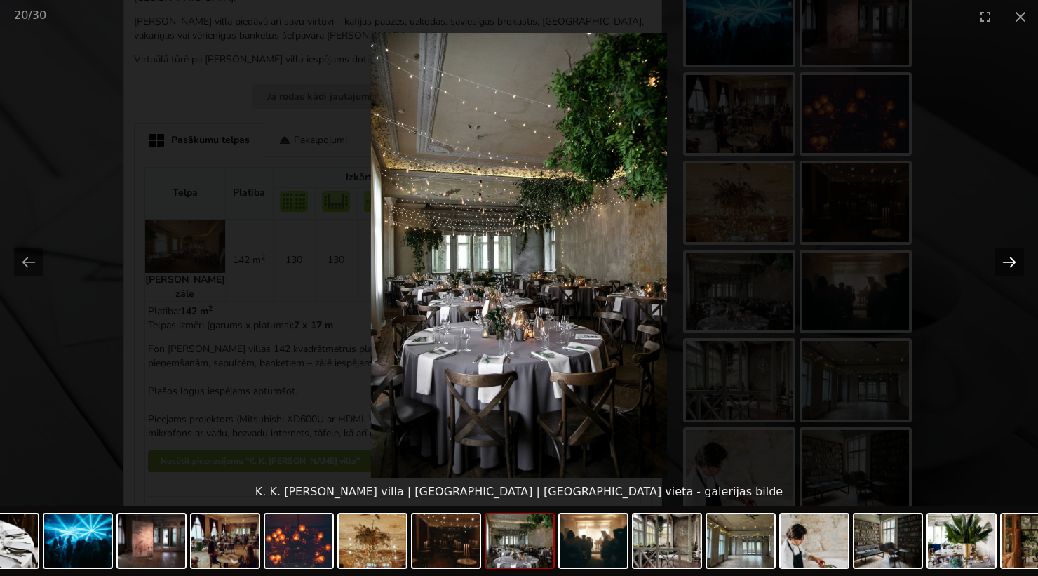
click at [1011, 265] on button "Next slide" at bounding box center [1009, 261] width 29 height 27
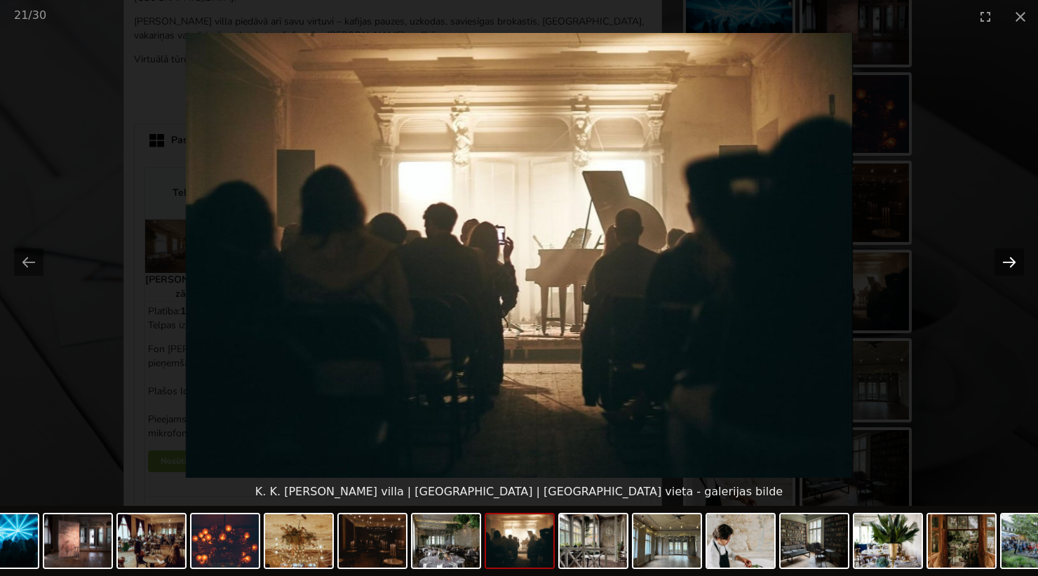
click at [1011, 265] on button "Next slide" at bounding box center [1009, 261] width 29 height 27
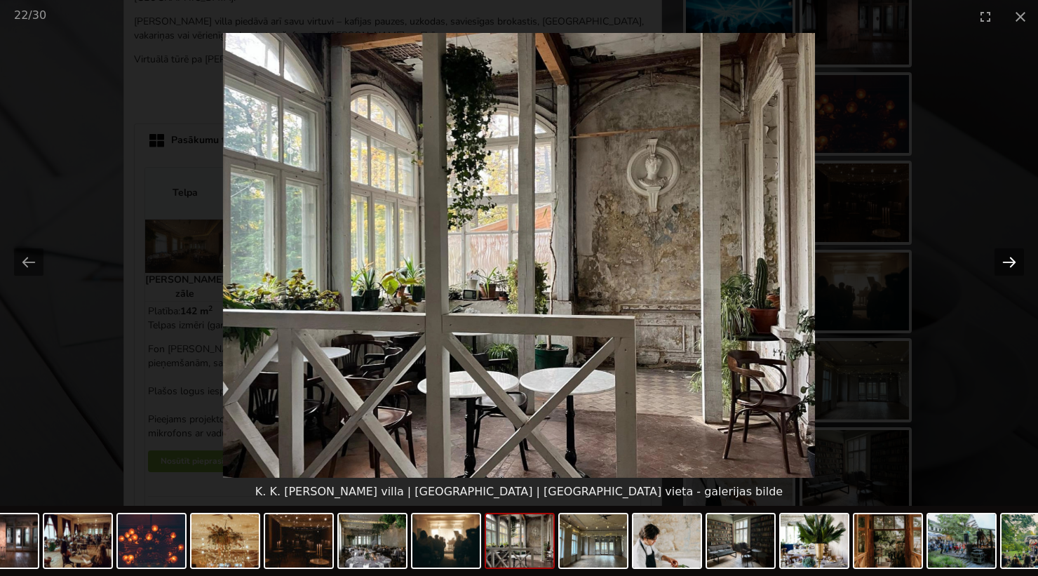
click at [1011, 265] on button "Next slide" at bounding box center [1009, 261] width 29 height 27
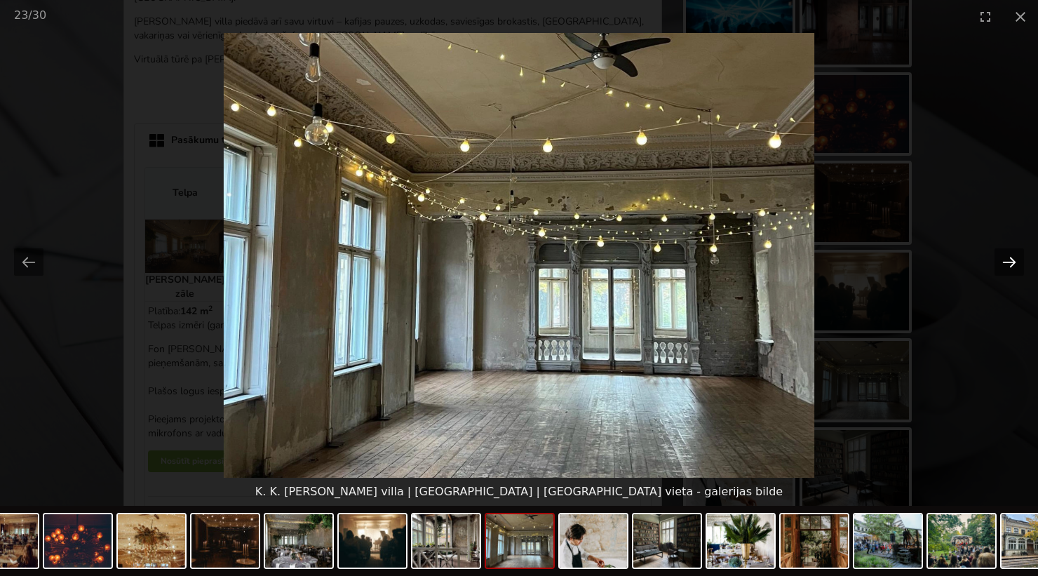
click at [1011, 265] on button "Next slide" at bounding box center [1009, 261] width 29 height 27
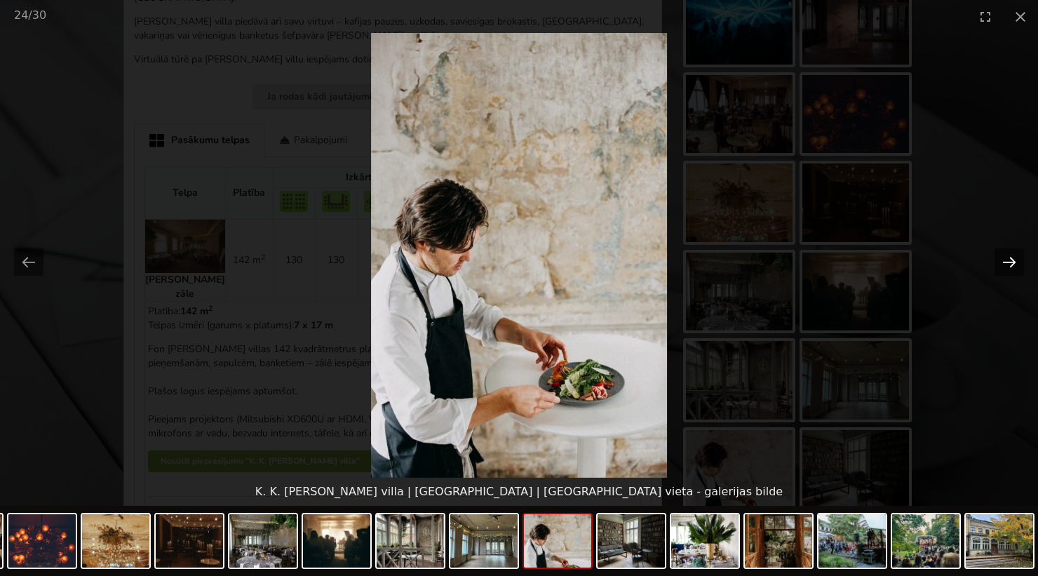
click at [1011, 265] on button "Next slide" at bounding box center [1009, 261] width 29 height 27
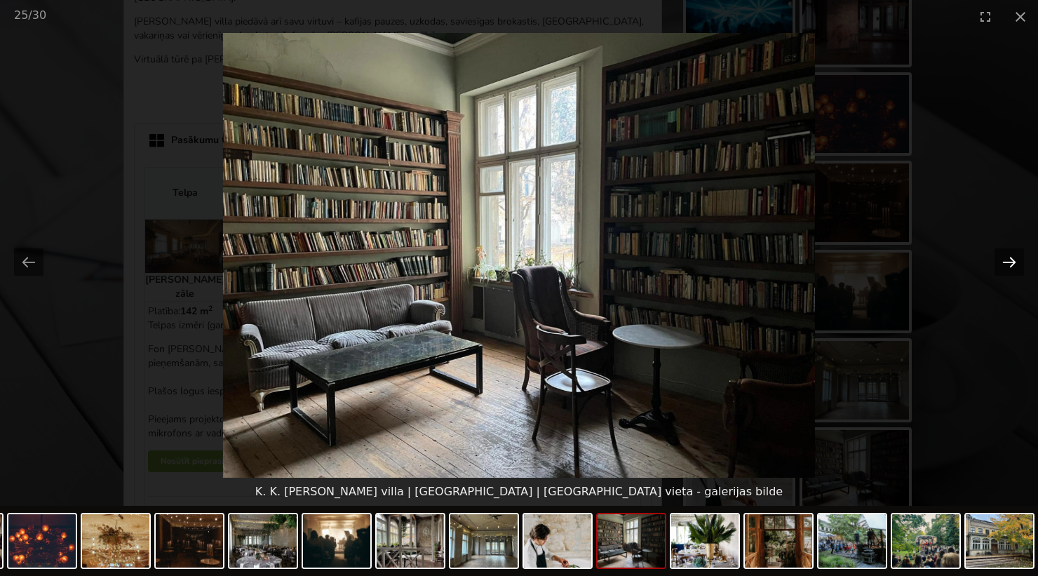
click at [1011, 265] on button "Next slide" at bounding box center [1009, 261] width 29 height 27
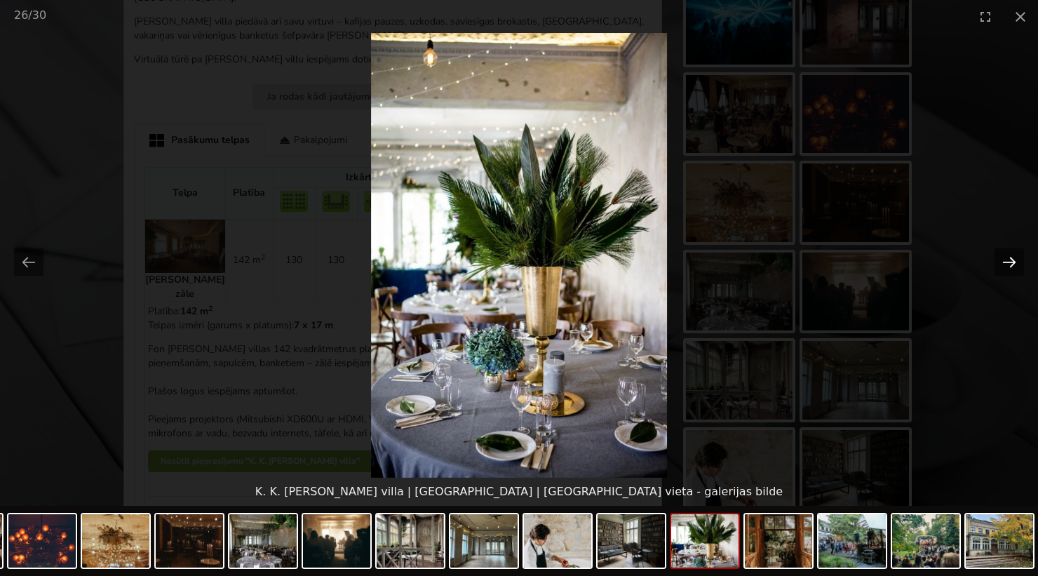
click at [1011, 265] on button "Next slide" at bounding box center [1009, 261] width 29 height 27
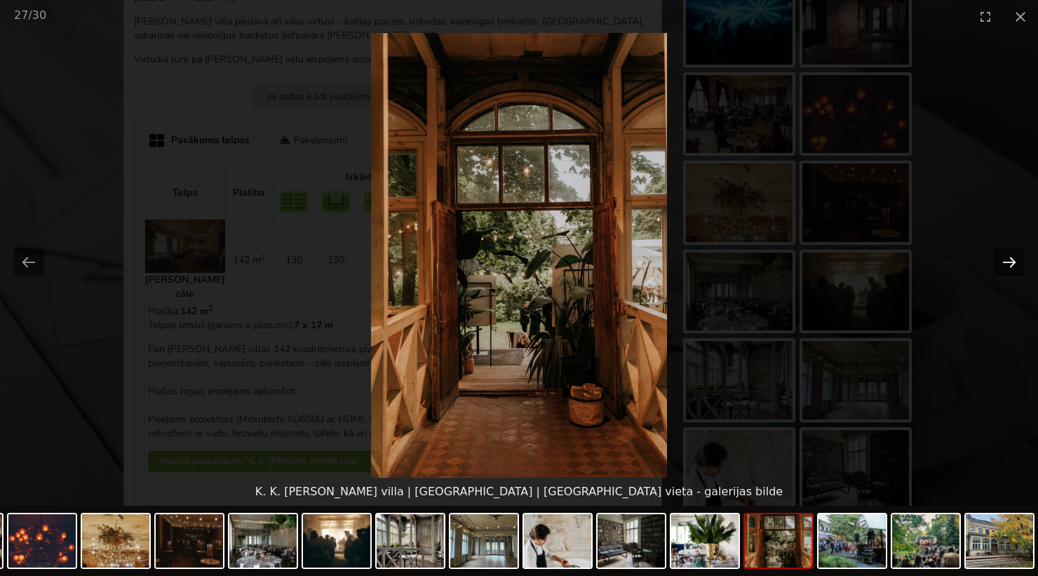
click at [1011, 265] on button "Next slide" at bounding box center [1009, 261] width 29 height 27
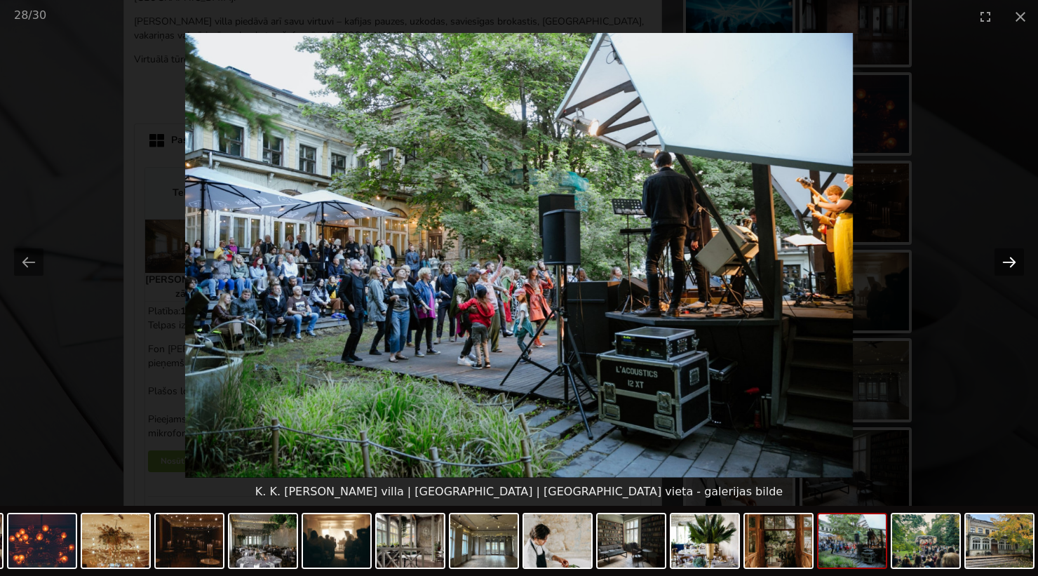
click at [1011, 265] on button "Next slide" at bounding box center [1009, 261] width 29 height 27
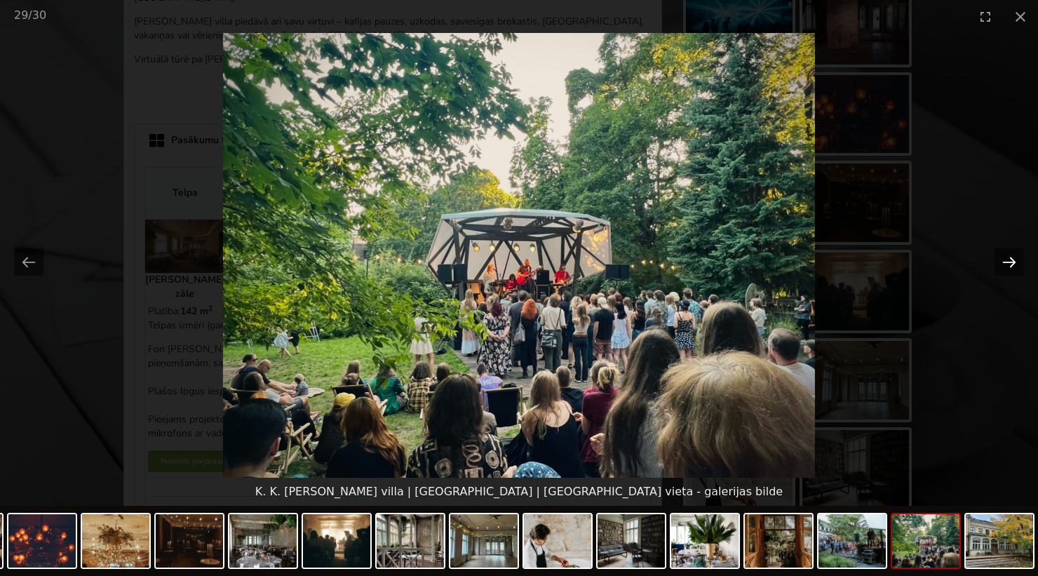
click at [1011, 265] on button "Next slide" at bounding box center [1009, 261] width 29 height 27
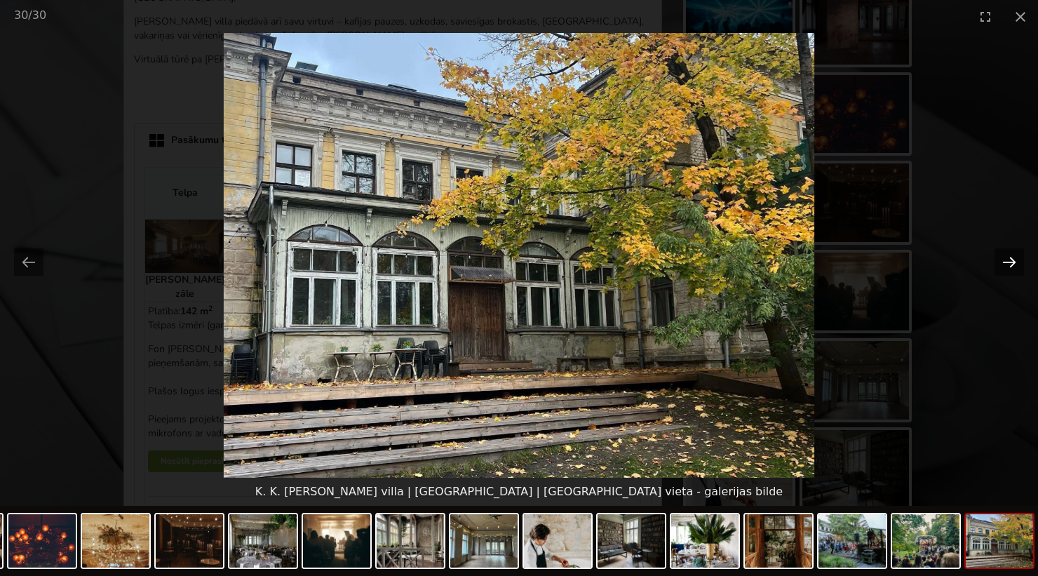
click at [1011, 265] on button "Next slide" at bounding box center [1009, 261] width 29 height 27
